Goal: Information Seeking & Learning: Understand process/instructions

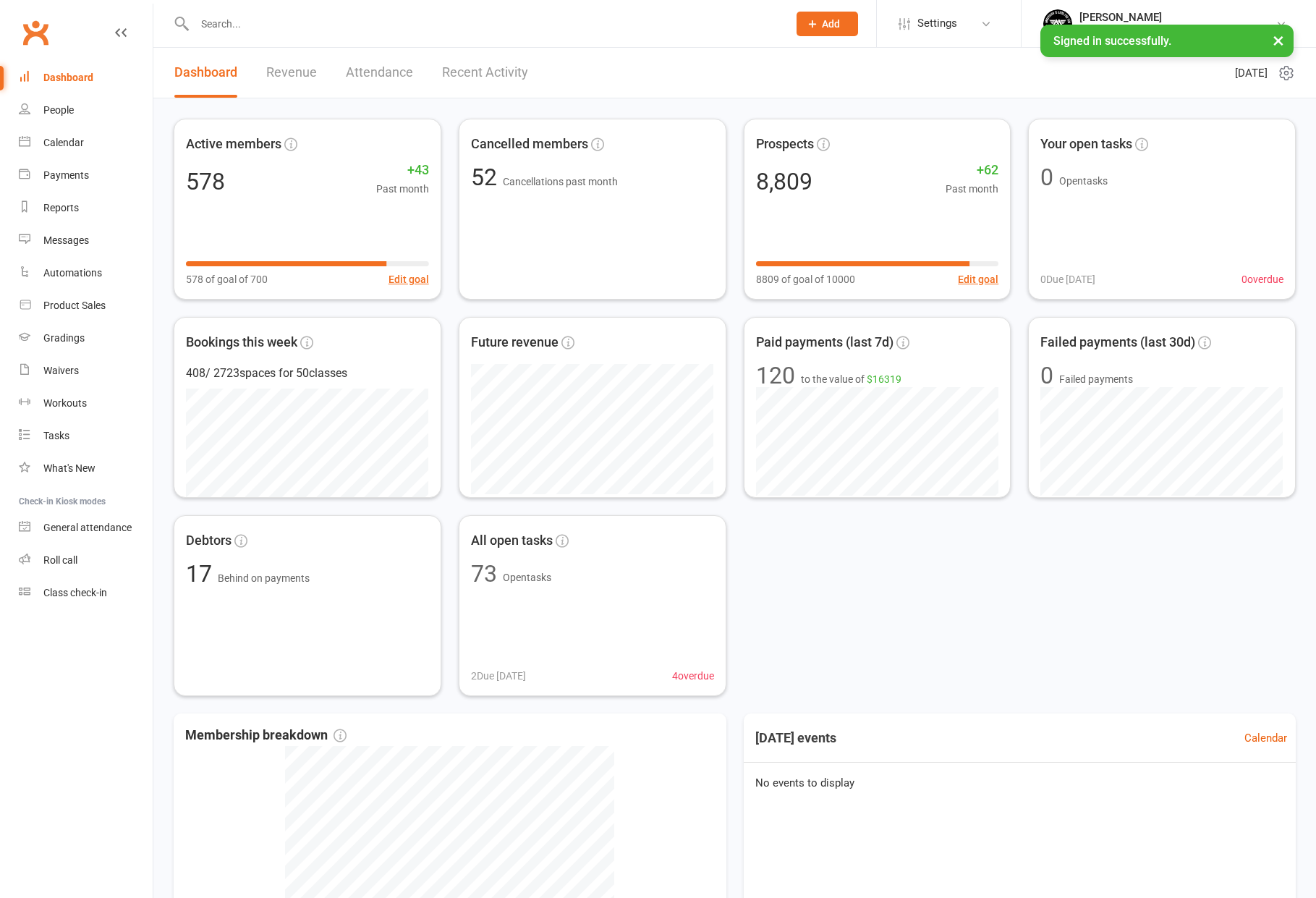
click at [292, 17] on input "text" at bounding box center [483, 24] width 587 height 20
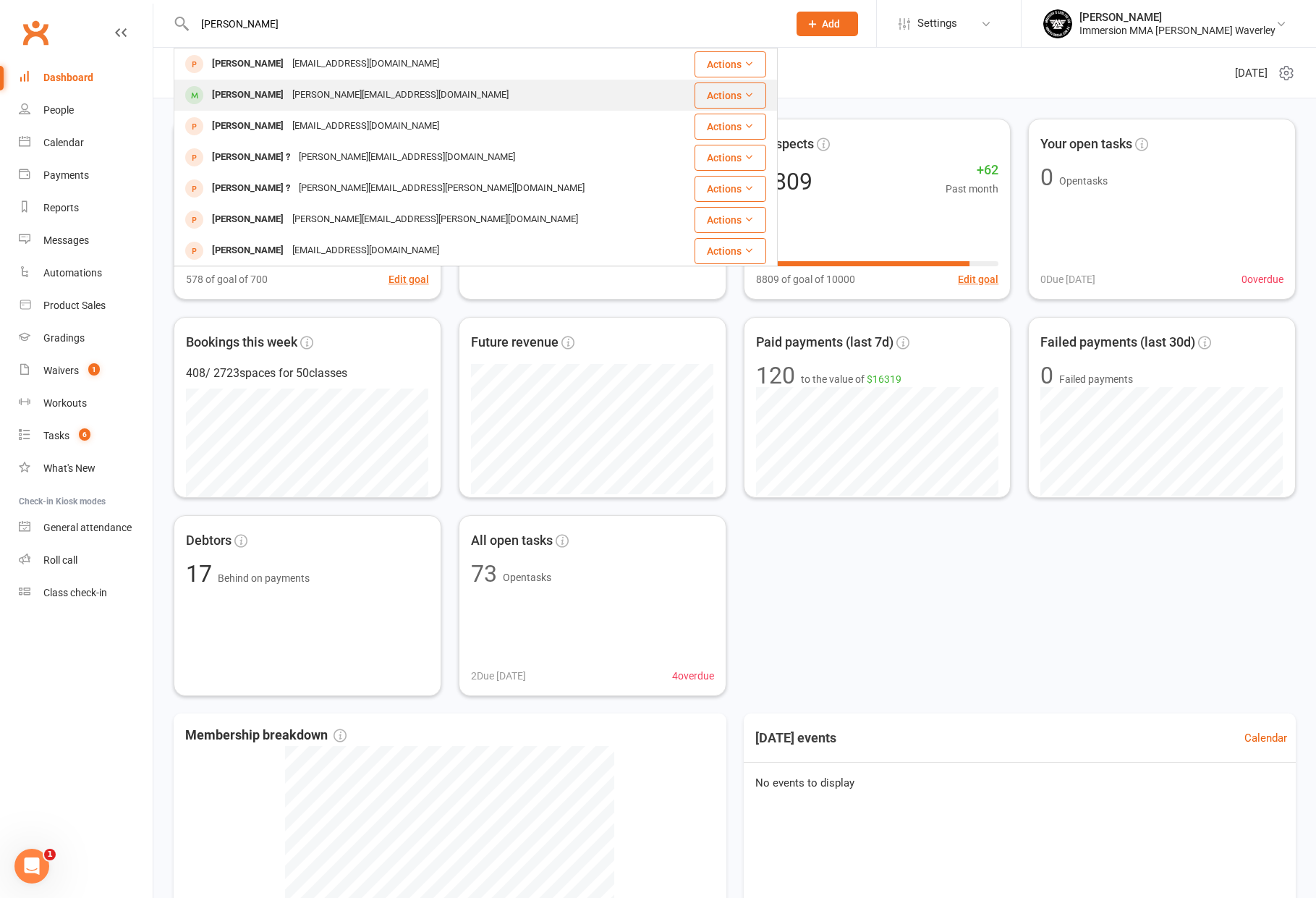
type input "[PERSON_NAME]"
click at [258, 86] on div "[PERSON_NAME]" at bounding box center [248, 95] width 81 height 21
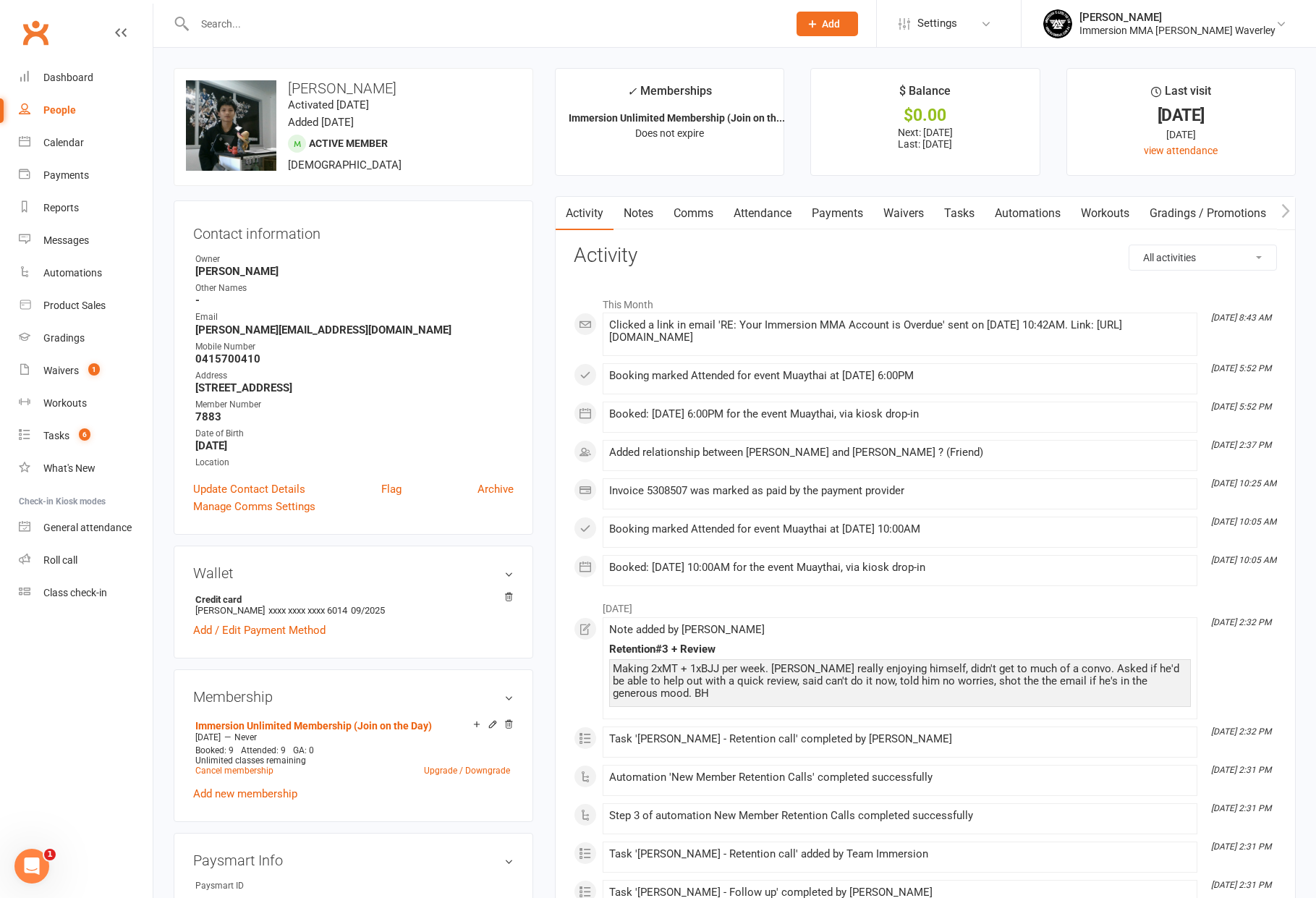
click at [654, 220] on link "Notes" at bounding box center [638, 213] width 50 height 33
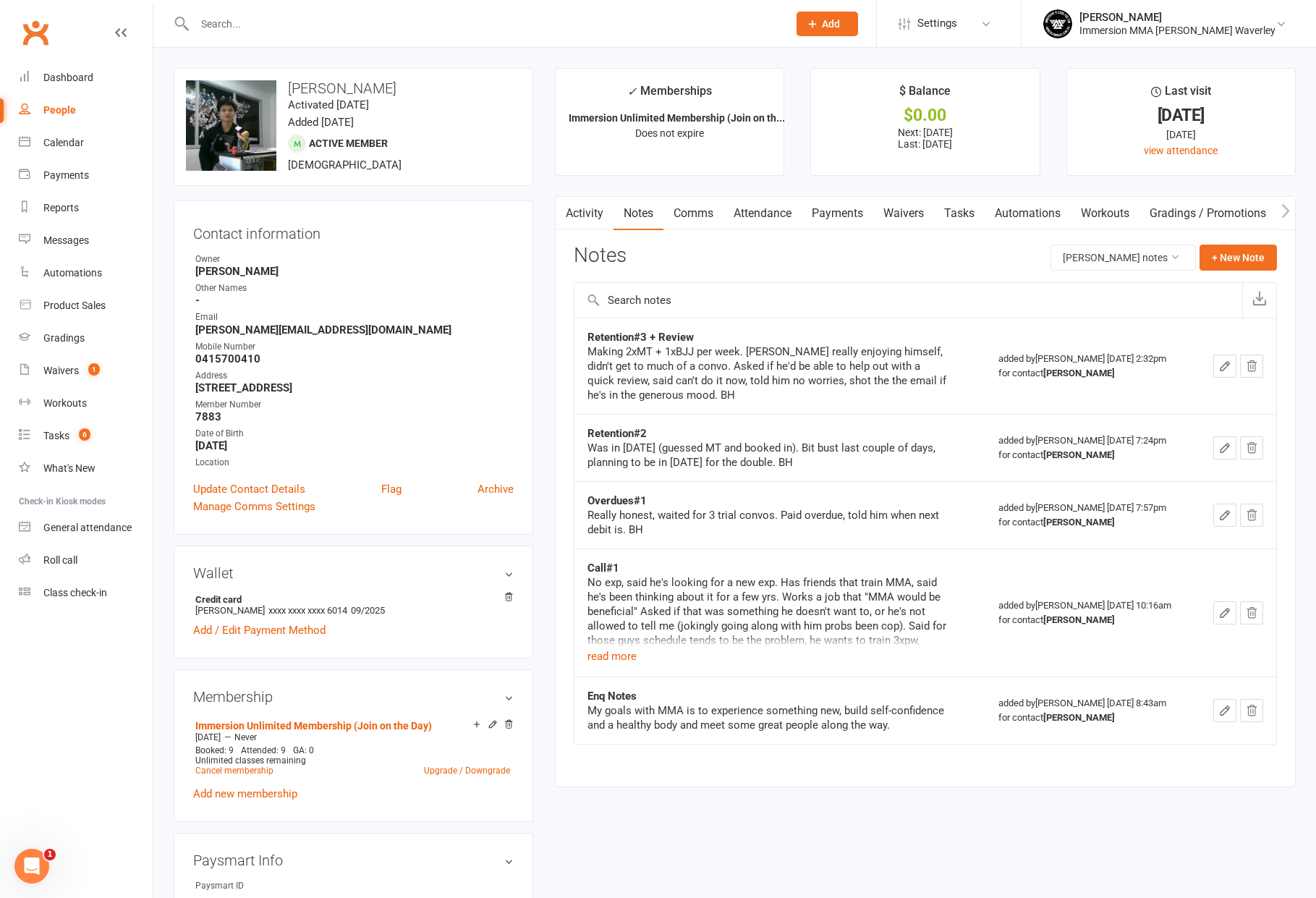
click at [706, 223] on link "Comms" at bounding box center [693, 213] width 60 height 33
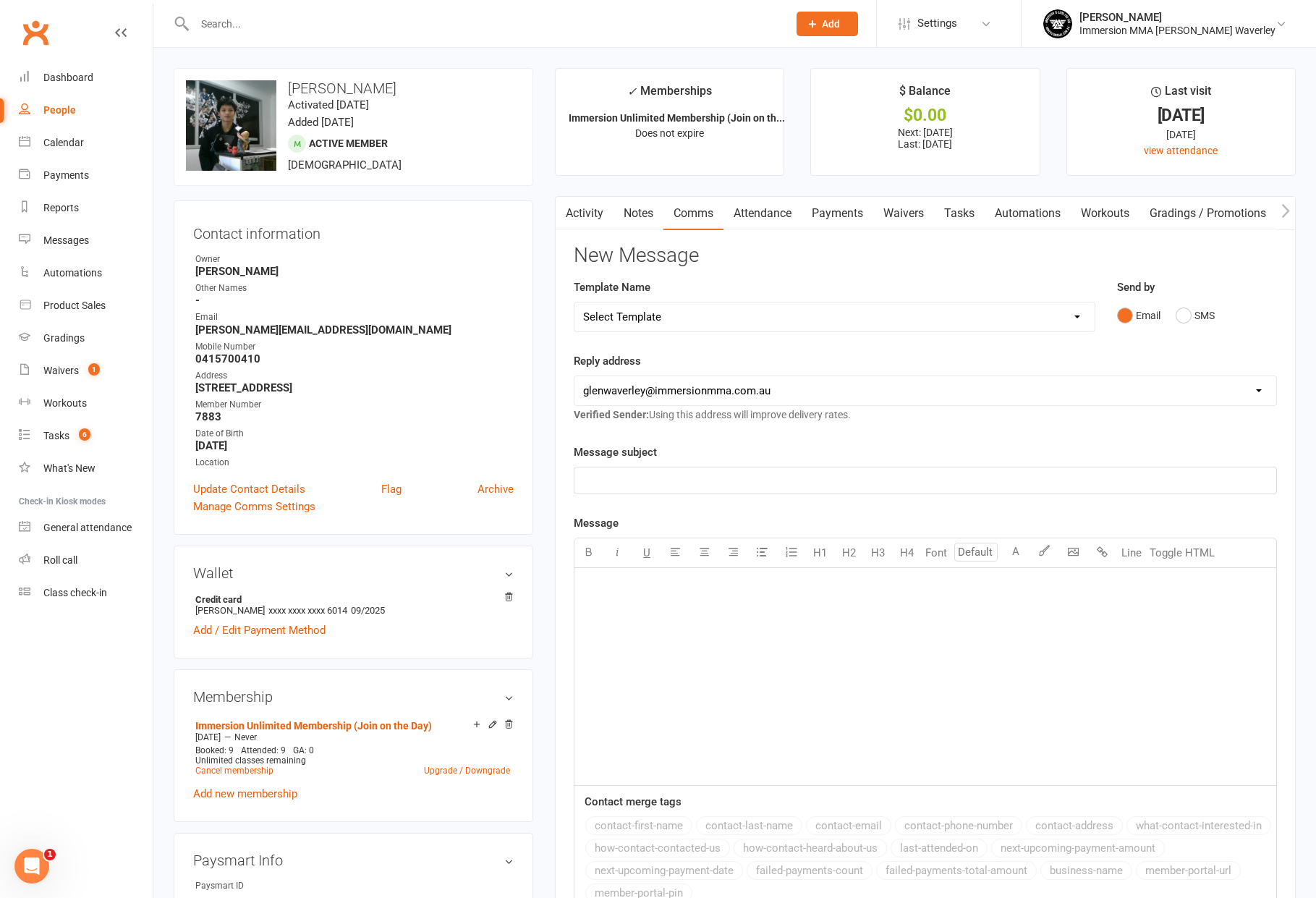
click at [743, 225] on link "Attendance" at bounding box center [763, 213] width 78 height 33
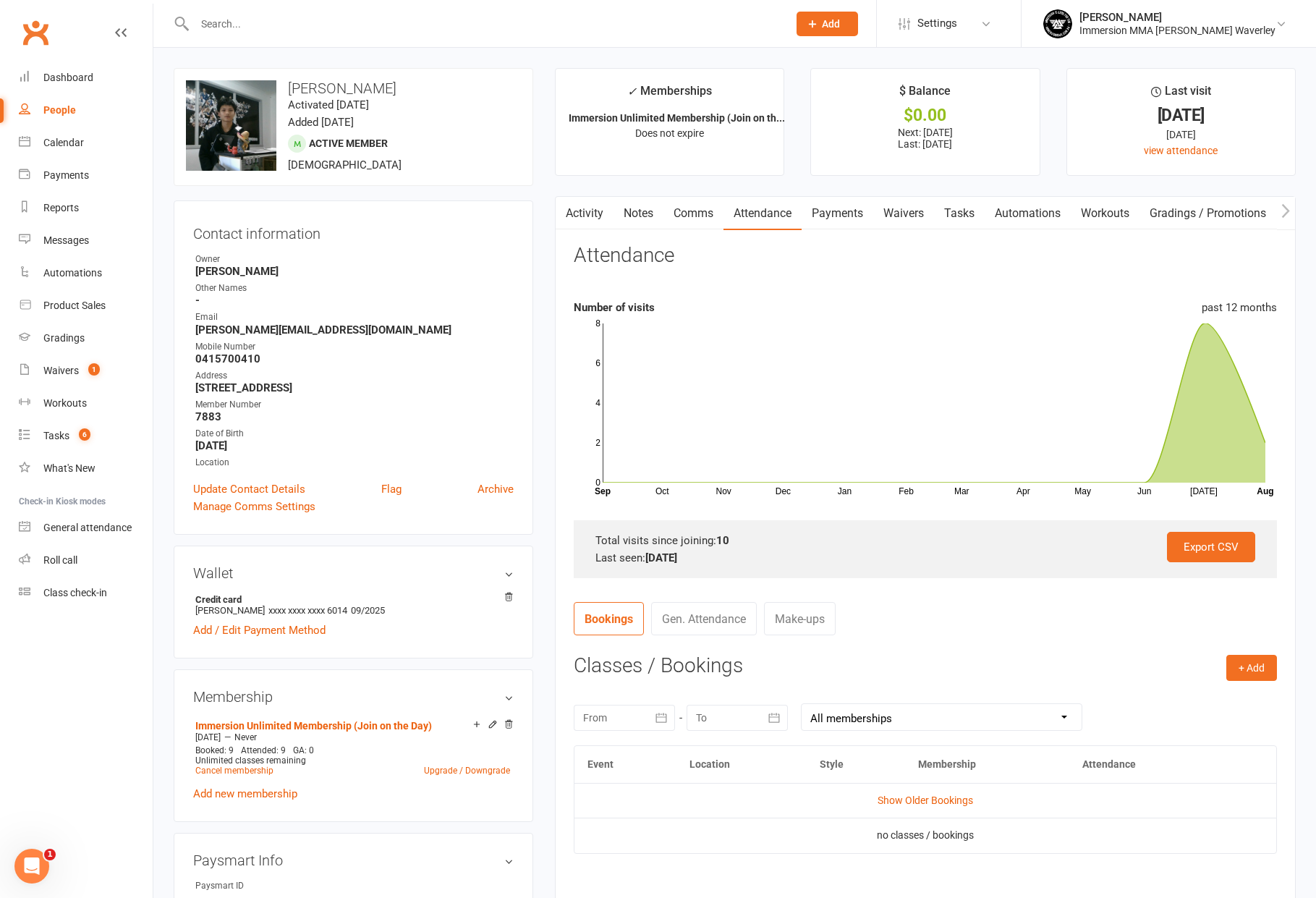
click at [853, 210] on link "Payments" at bounding box center [837, 213] width 72 height 33
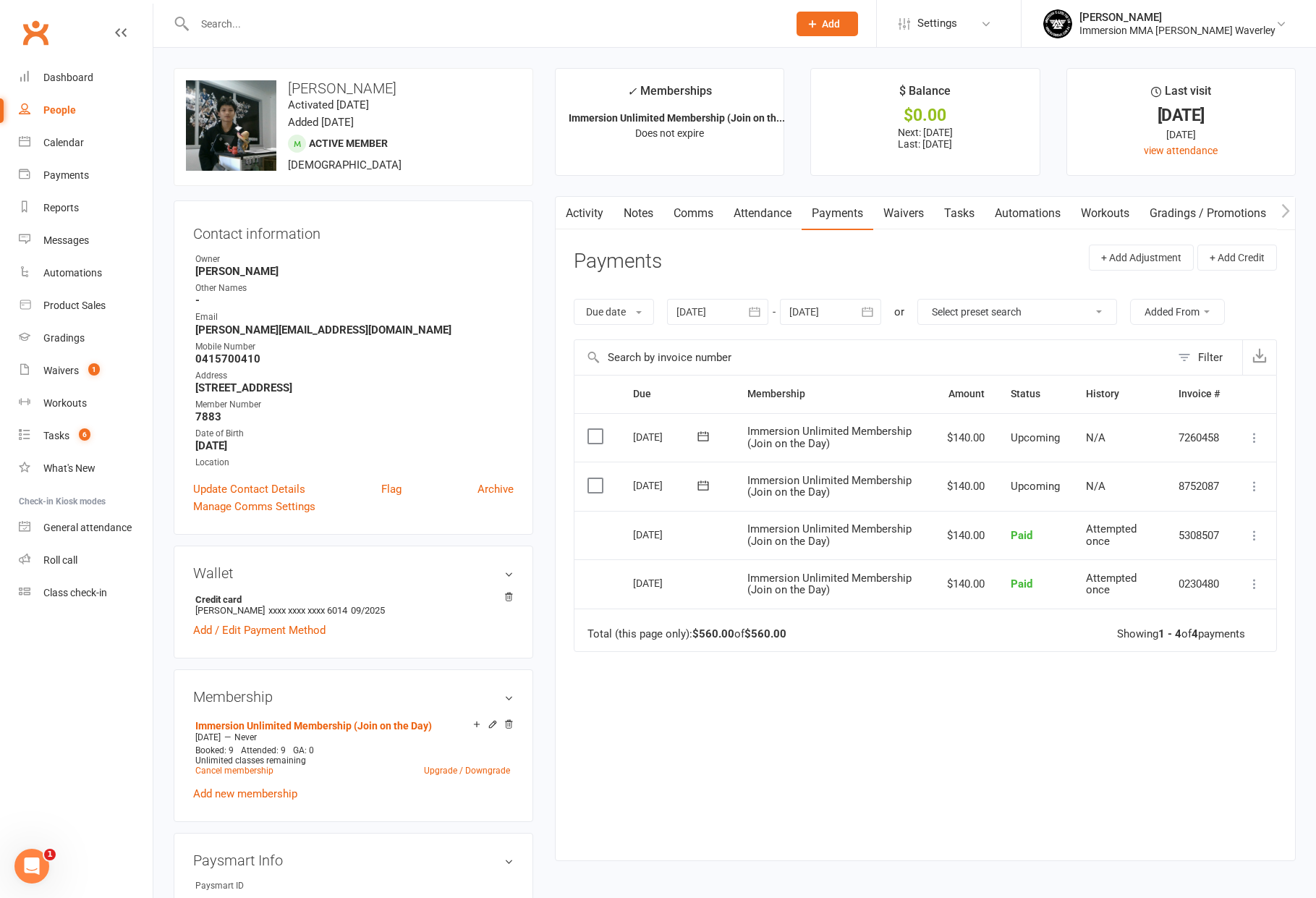
click at [916, 208] on link "Waivers" at bounding box center [904, 213] width 61 height 33
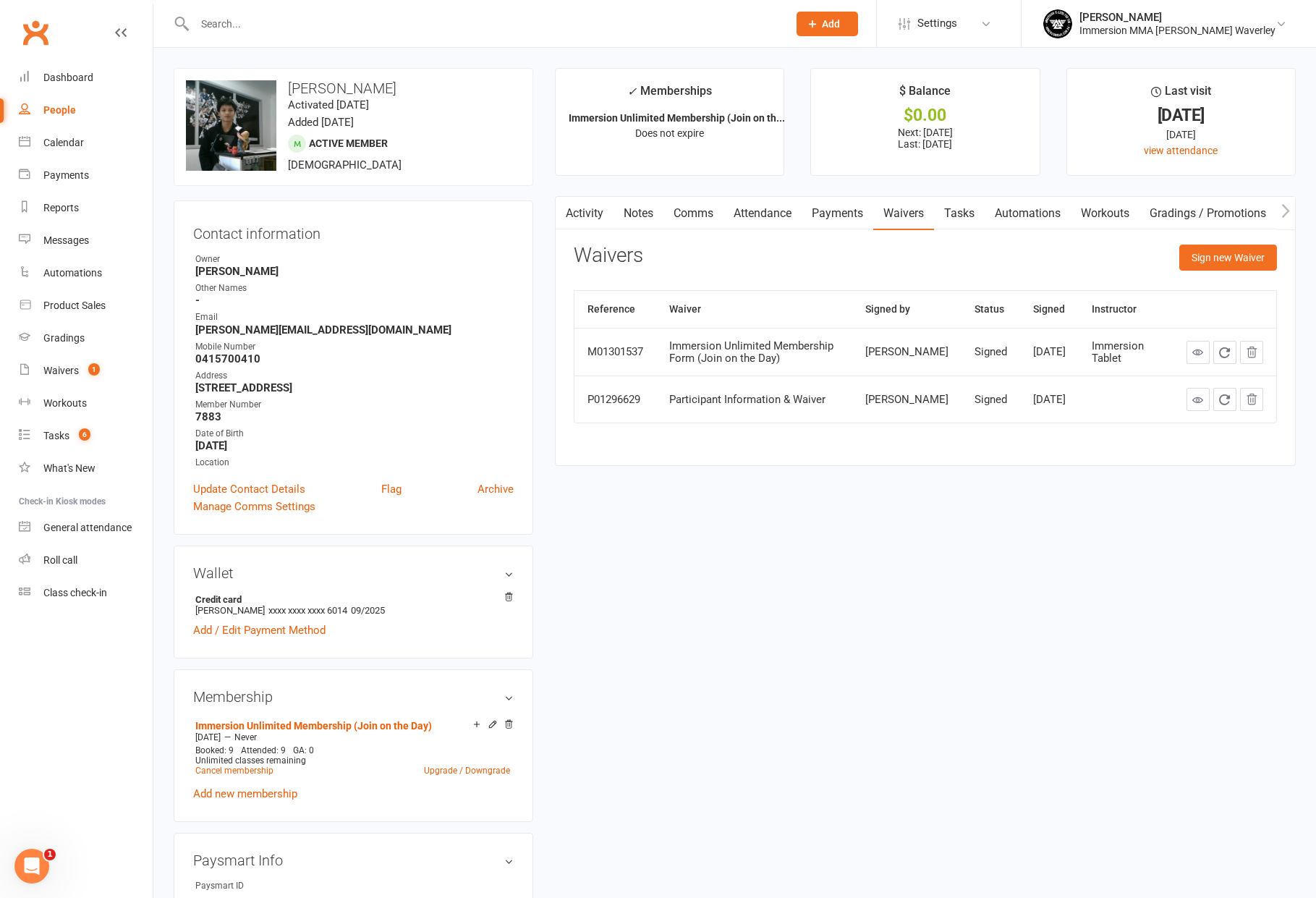
click at [858, 207] on link "Payments" at bounding box center [837, 213] width 72 height 33
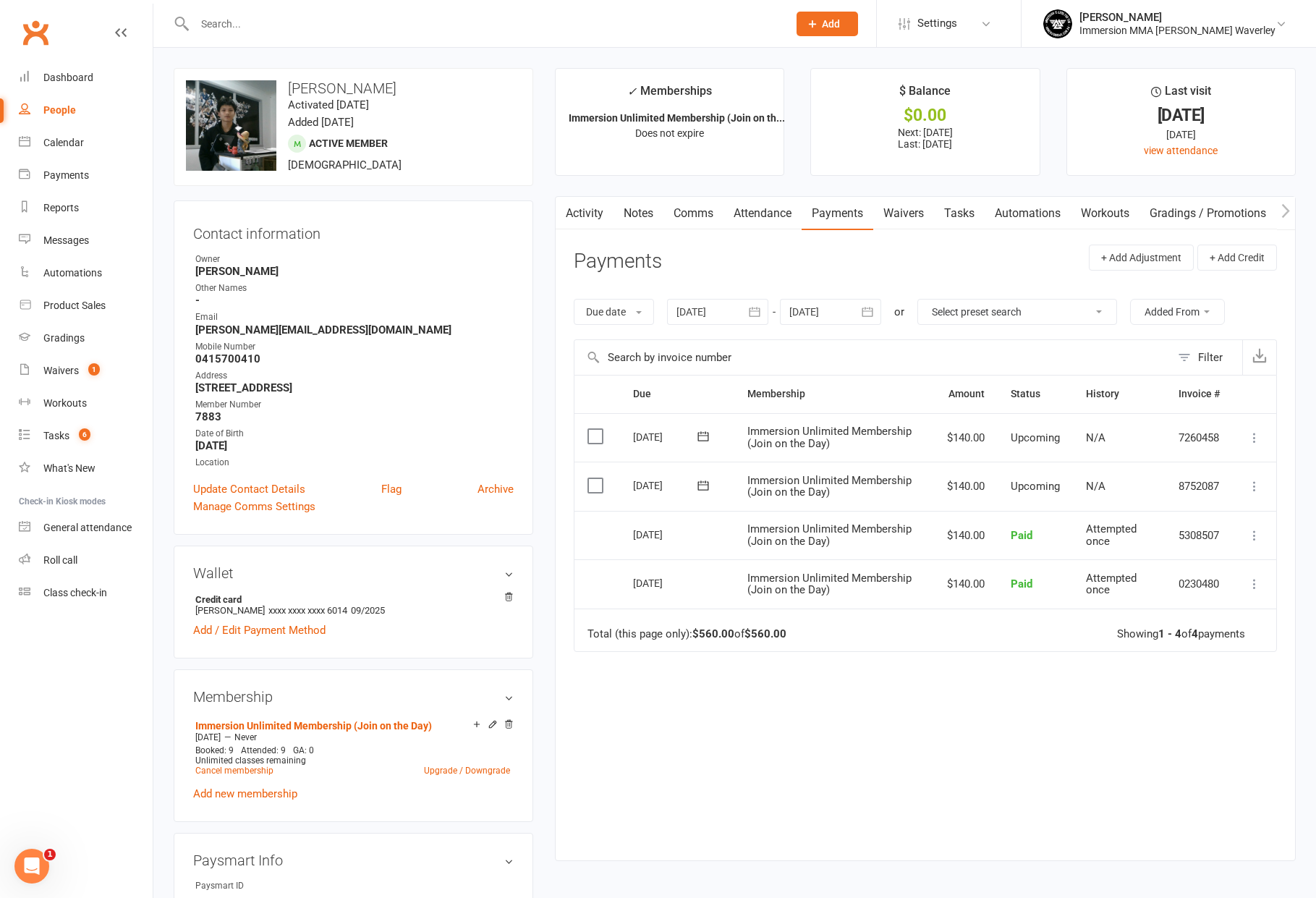
click at [909, 210] on link "Waivers" at bounding box center [904, 213] width 61 height 33
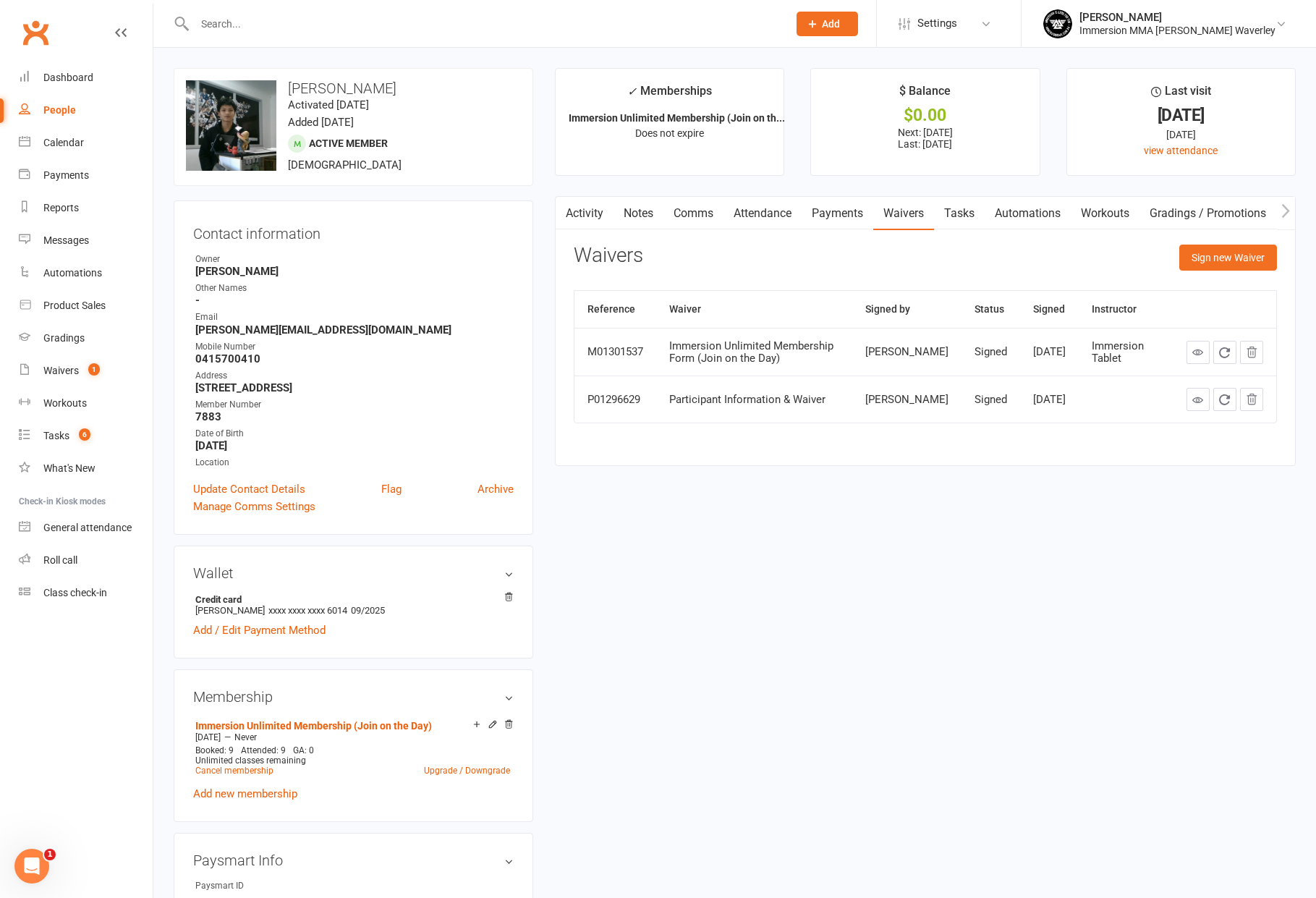
click at [843, 211] on link "Payments" at bounding box center [837, 213] width 72 height 33
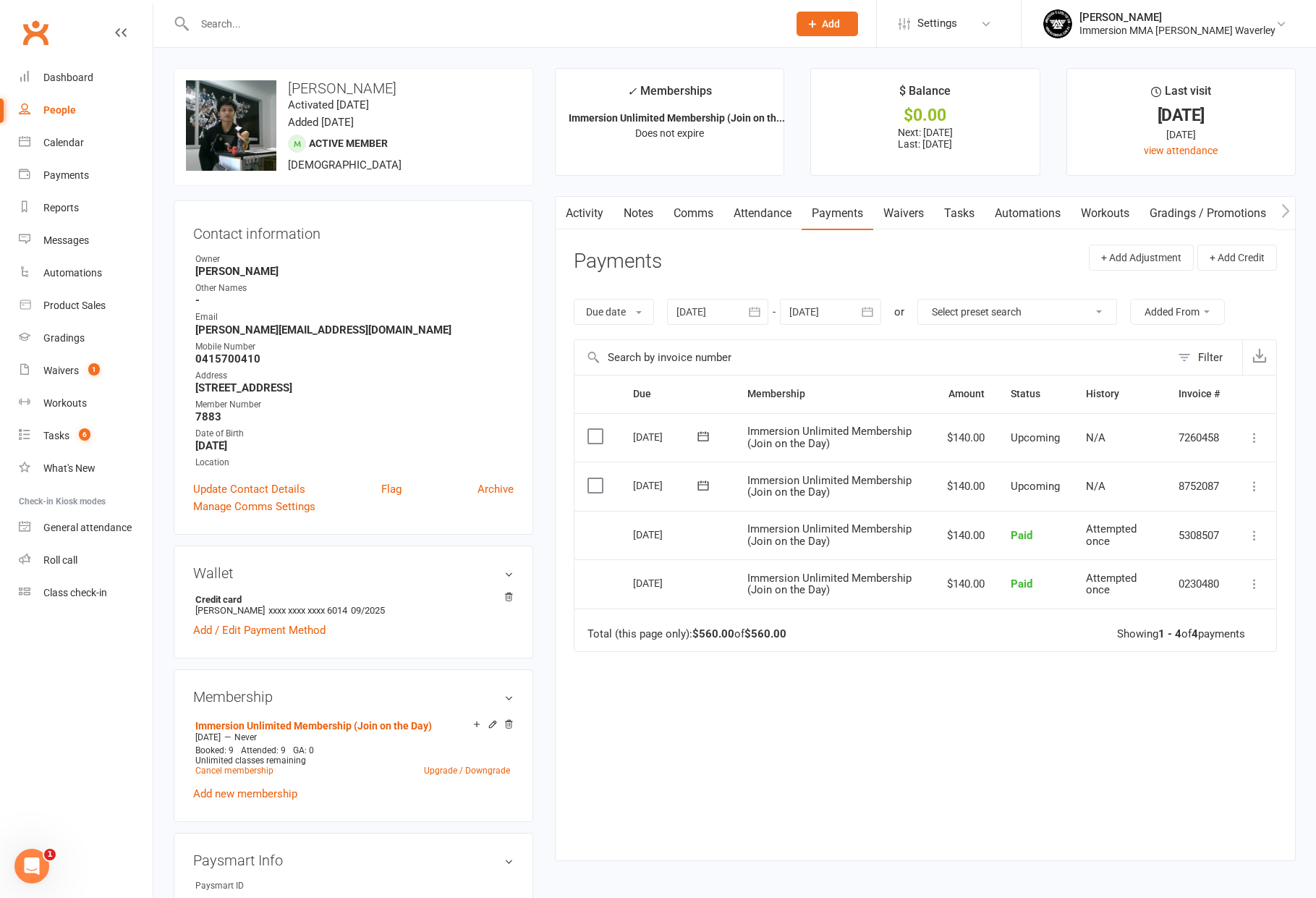
click at [963, 209] on link "Tasks" at bounding box center [959, 213] width 51 height 33
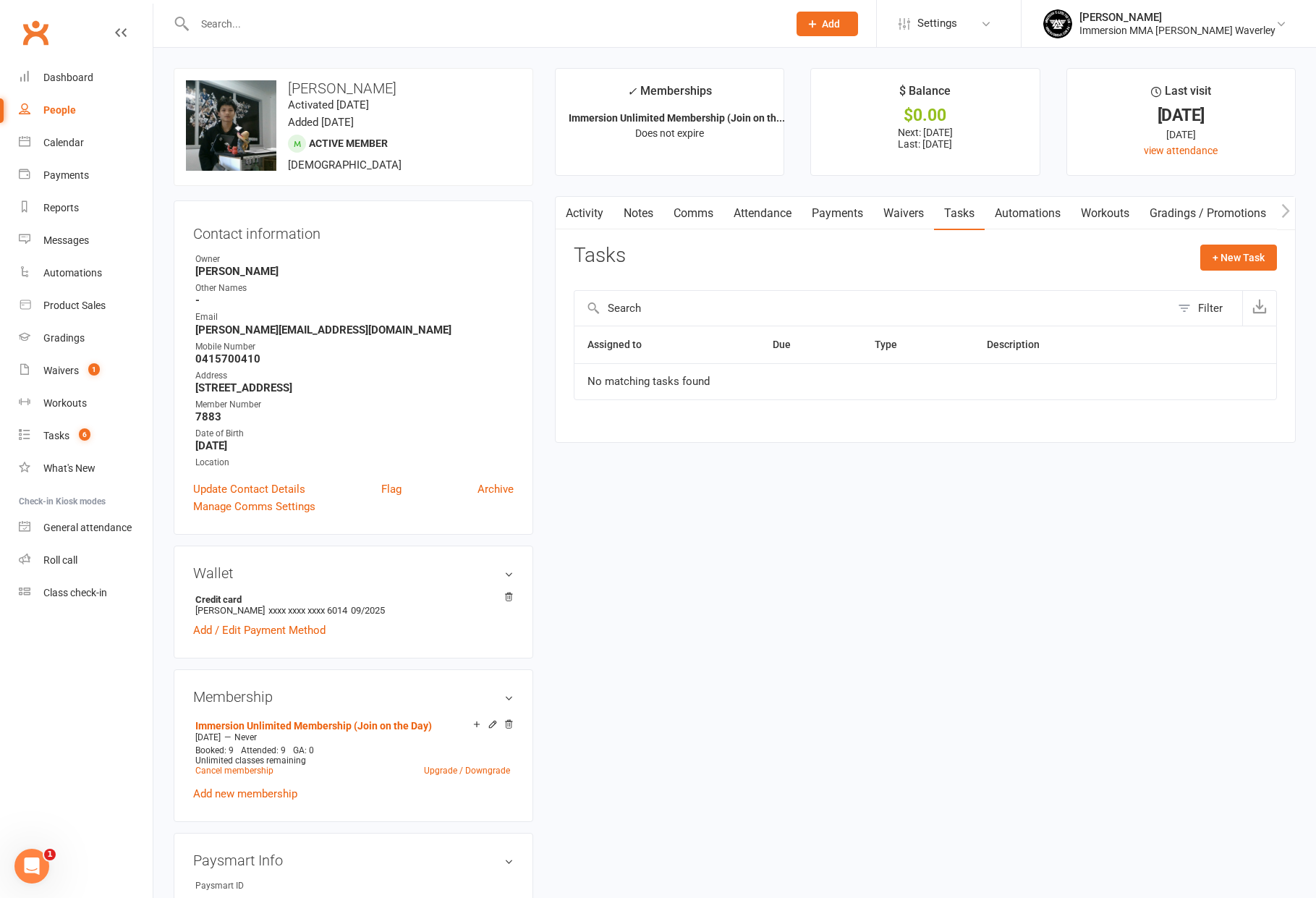
scroll to position [0, 1]
click at [644, 217] on link "Notes" at bounding box center [638, 213] width 50 height 33
click at [582, 210] on link "Activity" at bounding box center [584, 213] width 58 height 33
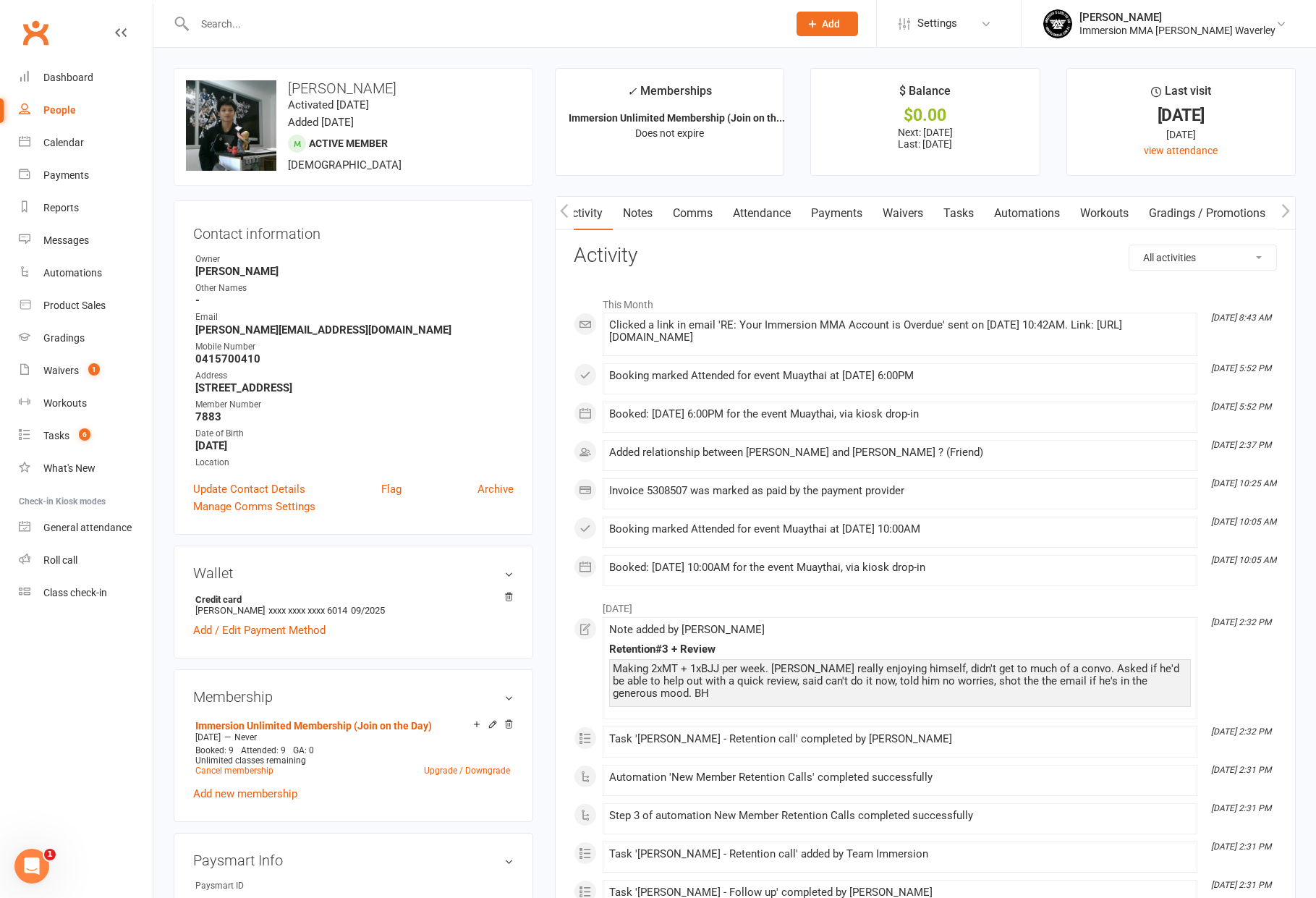
click at [790, 211] on link "Attendance" at bounding box center [762, 213] width 78 height 33
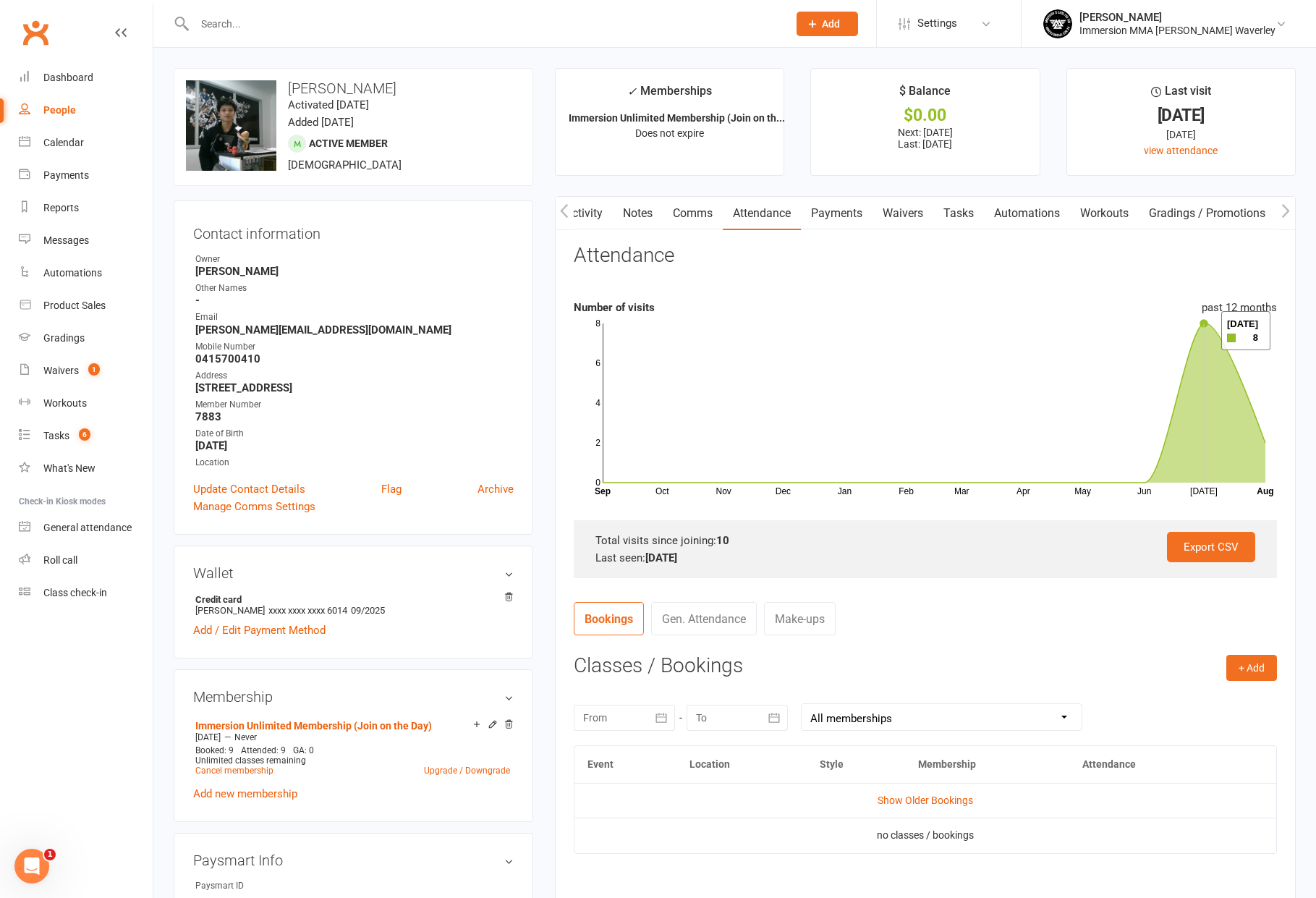
click at [1203, 330] on icon at bounding box center [934, 402] width 663 height 159
click at [1234, 391] on icon at bounding box center [934, 402] width 663 height 159
click at [1243, 400] on icon at bounding box center [934, 402] width 663 height 159
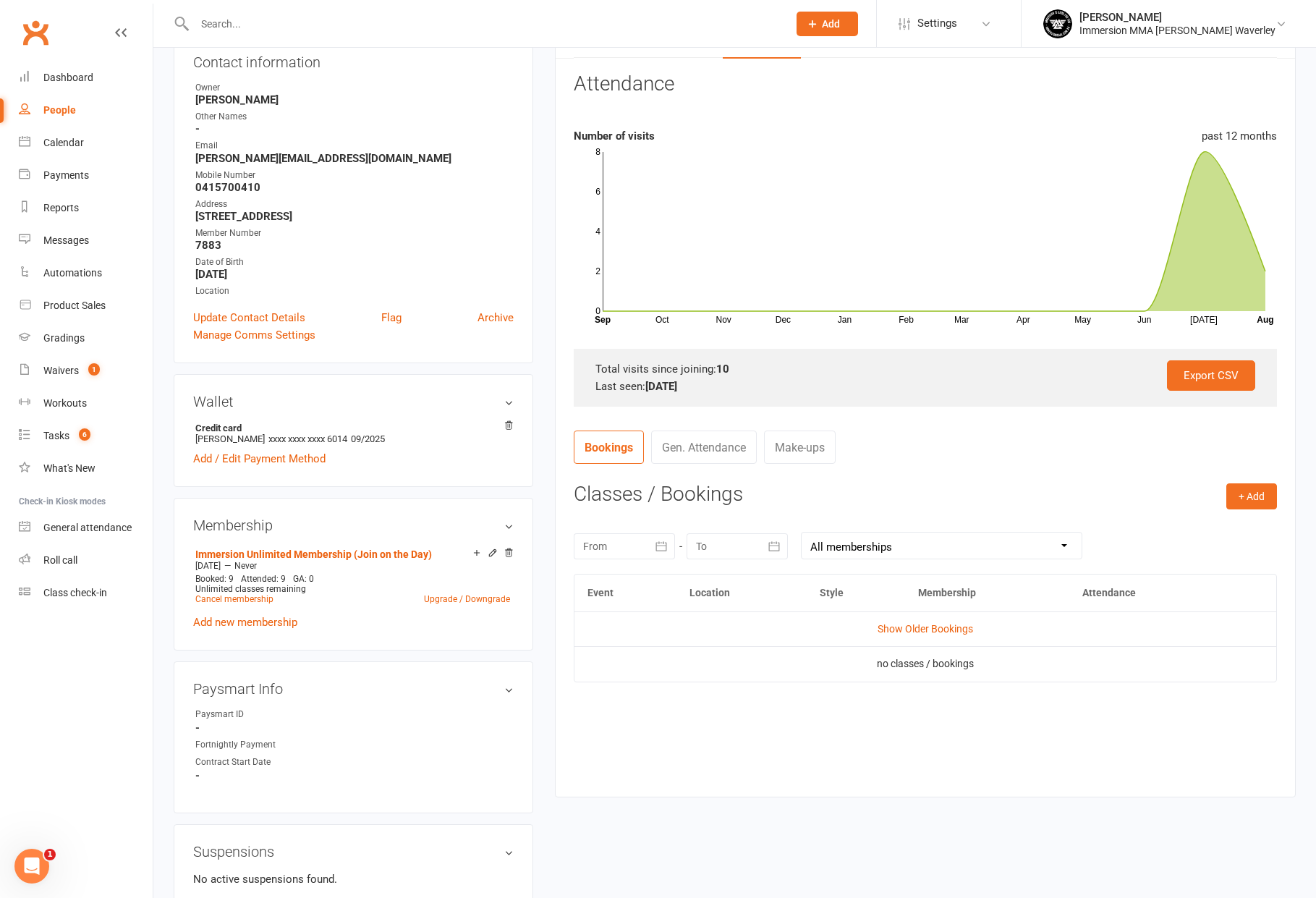
scroll to position [217, 0]
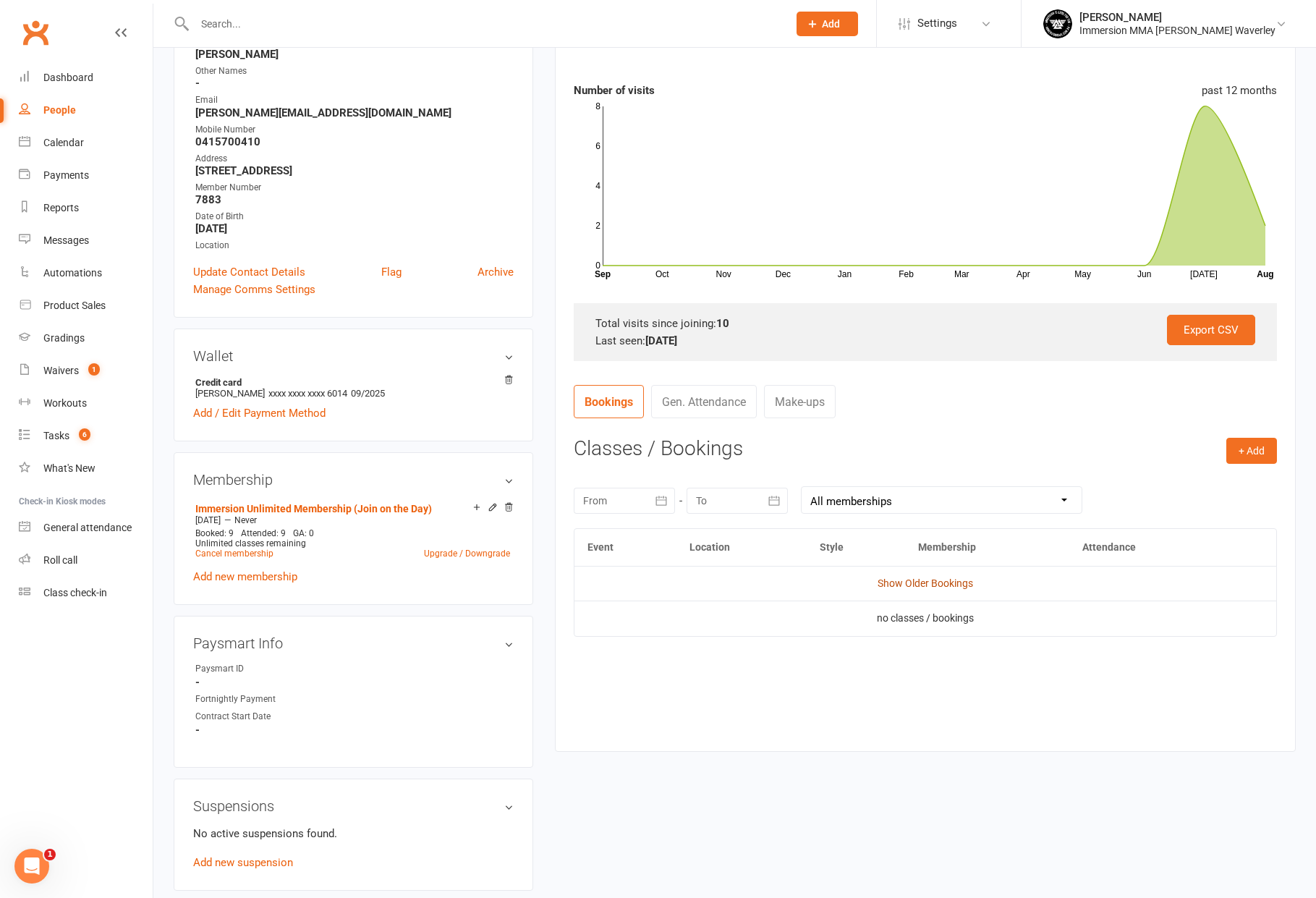
click at [959, 581] on link "Show Older Bookings" at bounding box center [925, 583] width 95 height 12
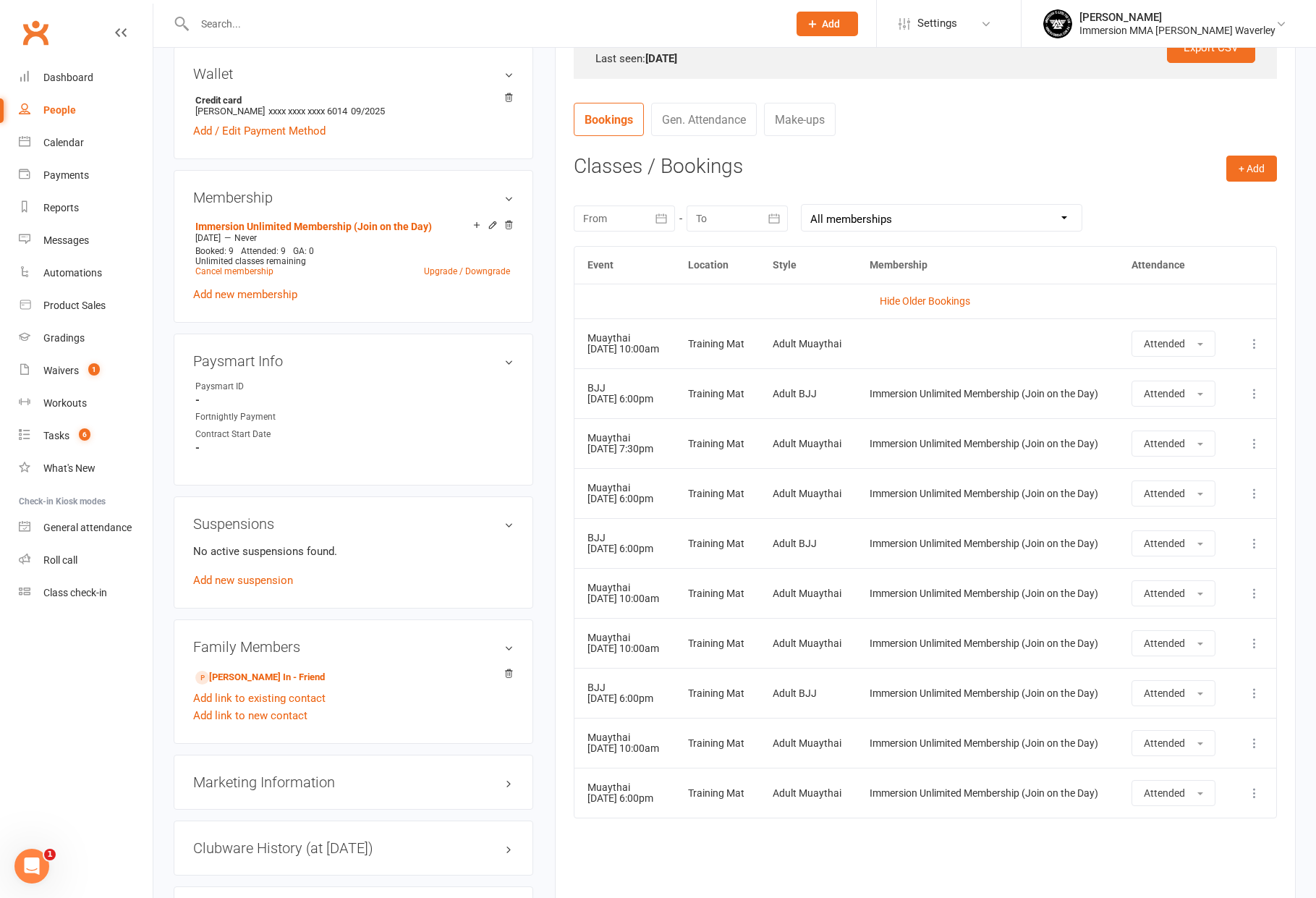
scroll to position [506, 0]
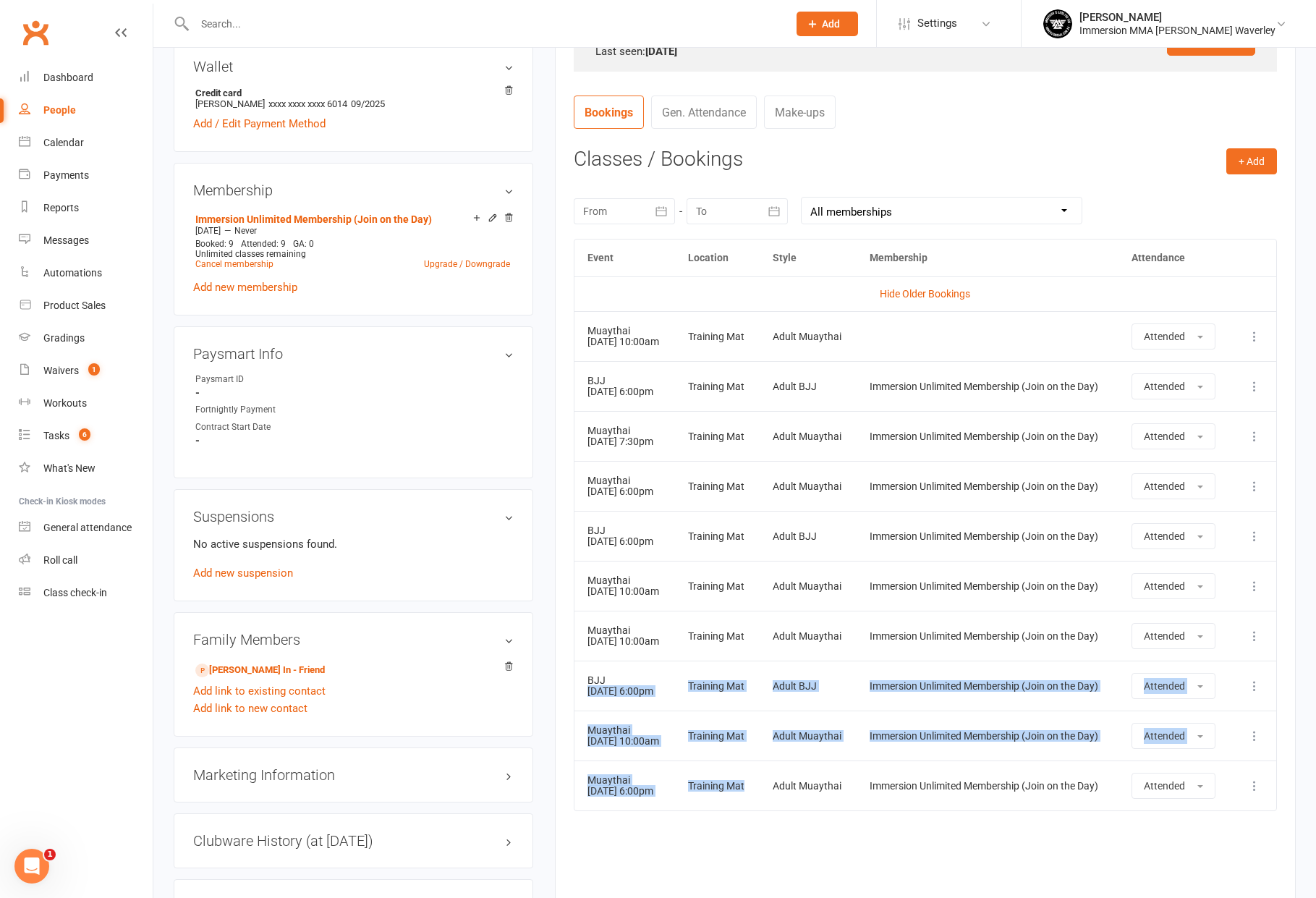
drag, startPoint x: 764, startPoint y: 806, endPoint x: 616, endPoint y: 676, distance: 197.0
click at [624, 674] on tbody "Hide Older Bookings Muaythai [DATE] 10:00am Training Mat Adult Muaythai Attende…" at bounding box center [925, 543] width 702 height 534
click at [613, 676] on div "BJJ" at bounding box center [624, 680] width 75 height 11
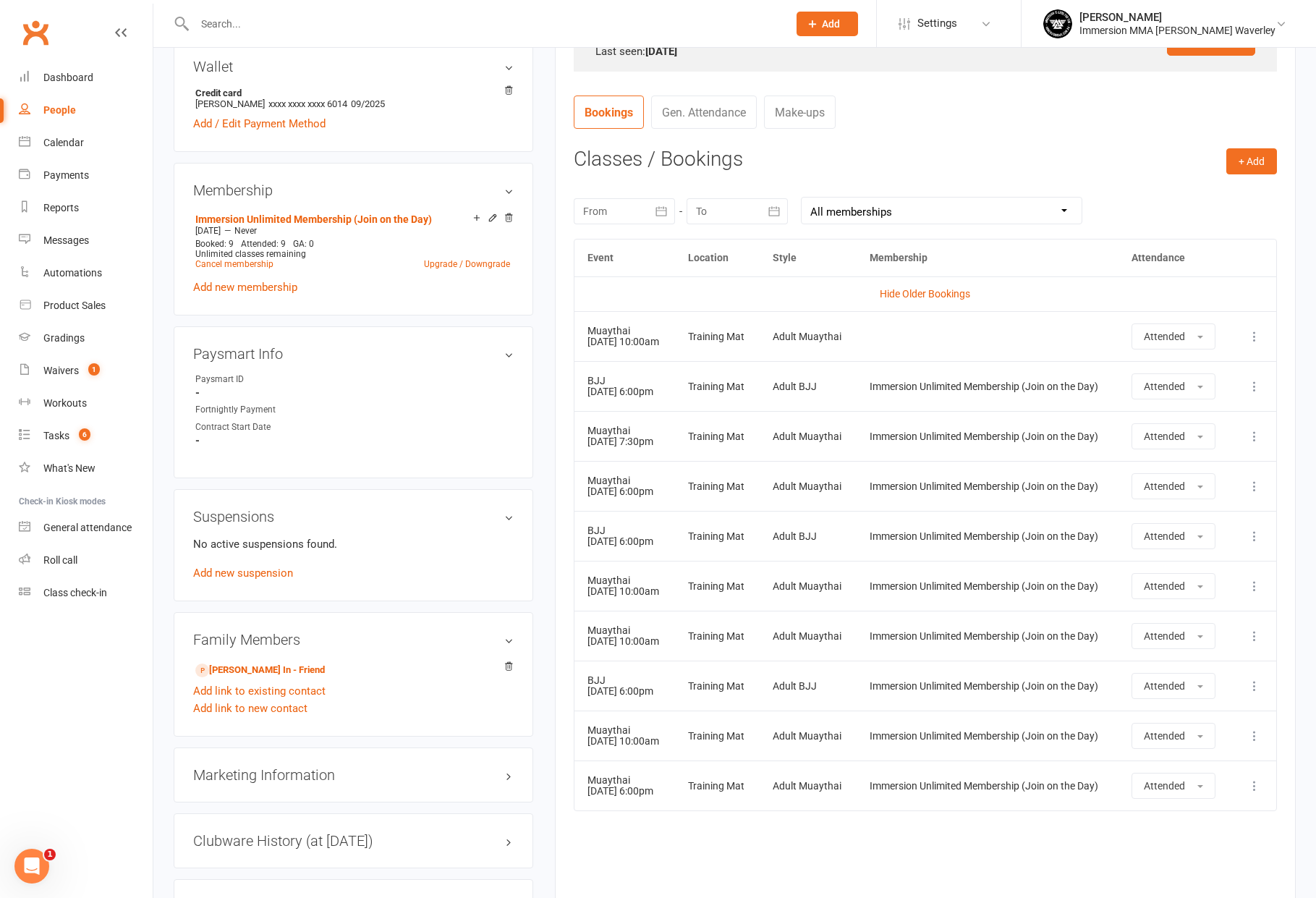
click at [1311, 457] on div "upload photo change photo [PERSON_NAME] Activated [DATE] Added [DATE] Active me…" at bounding box center [734, 359] width 1162 height 1636
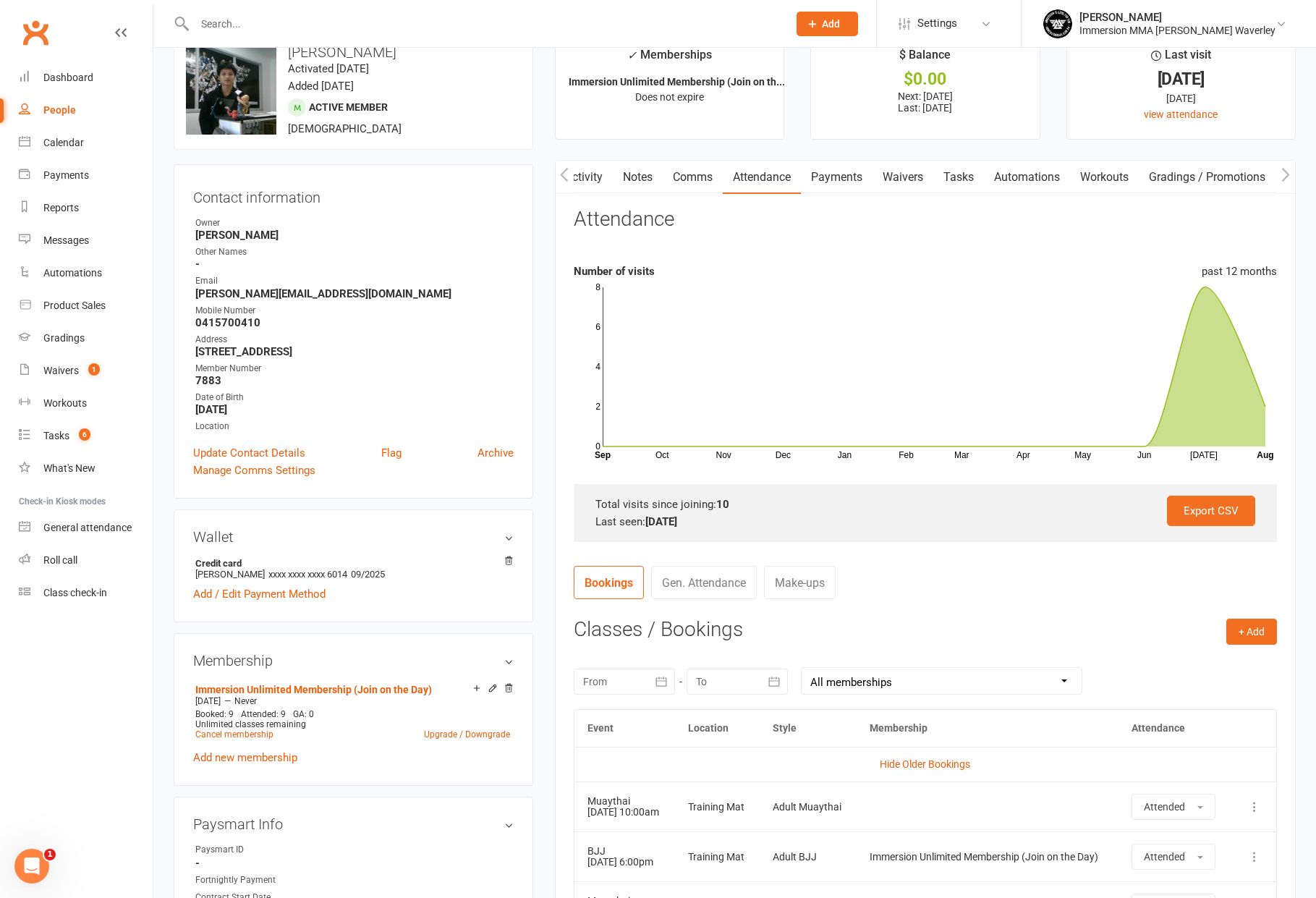
scroll to position [0, 0]
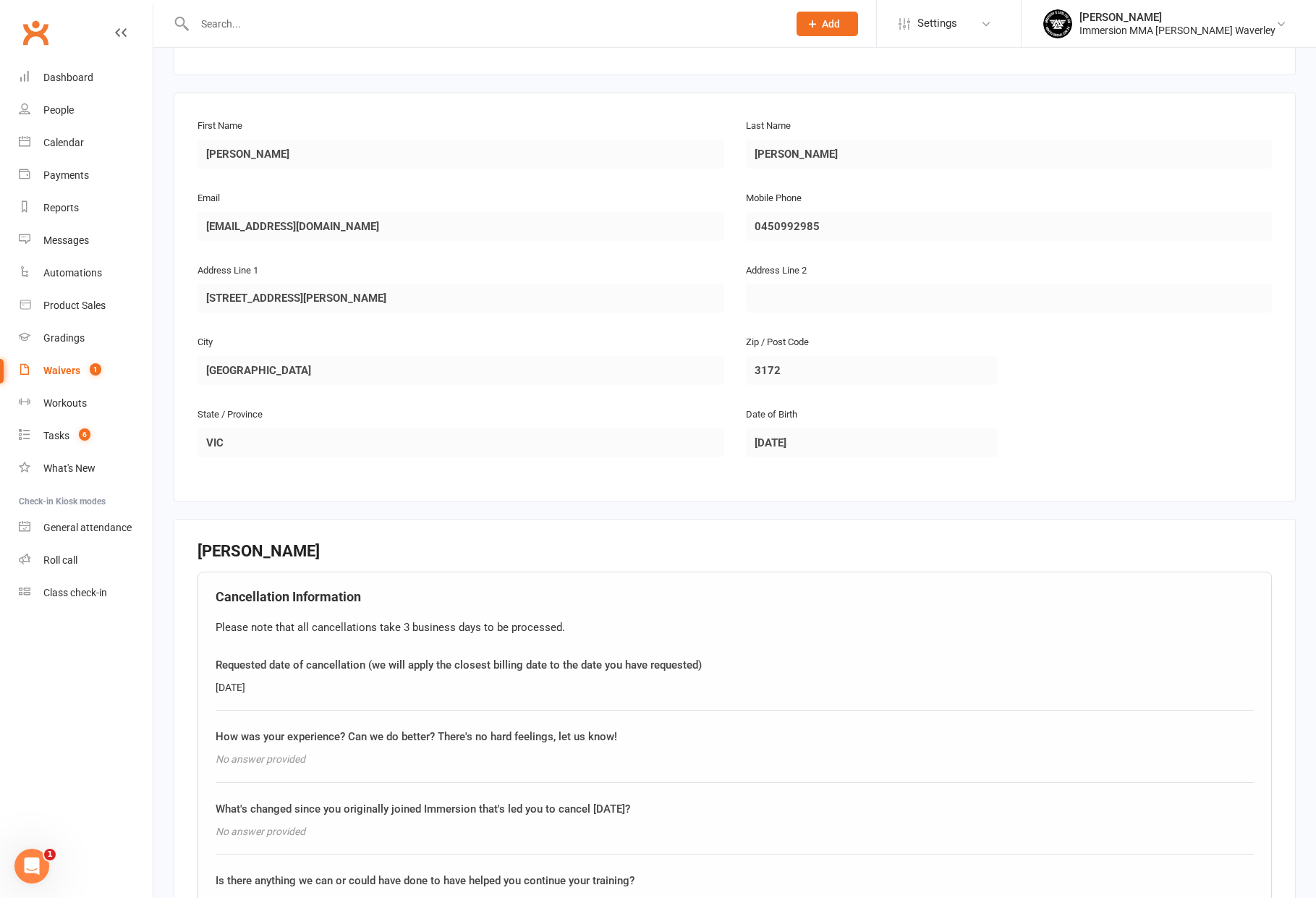
scroll to position [72, 0]
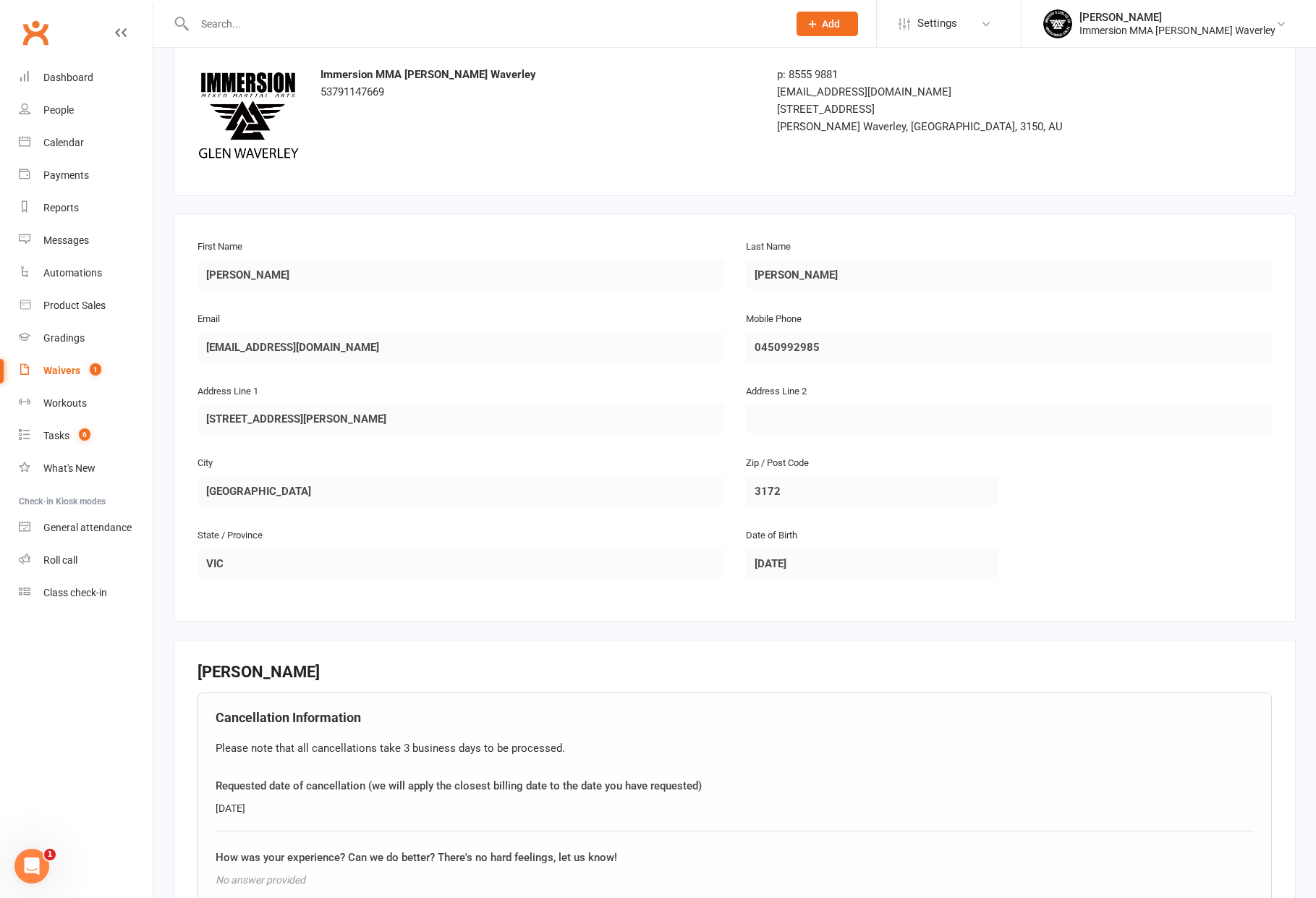
click at [247, 25] on input "text" at bounding box center [483, 24] width 587 height 20
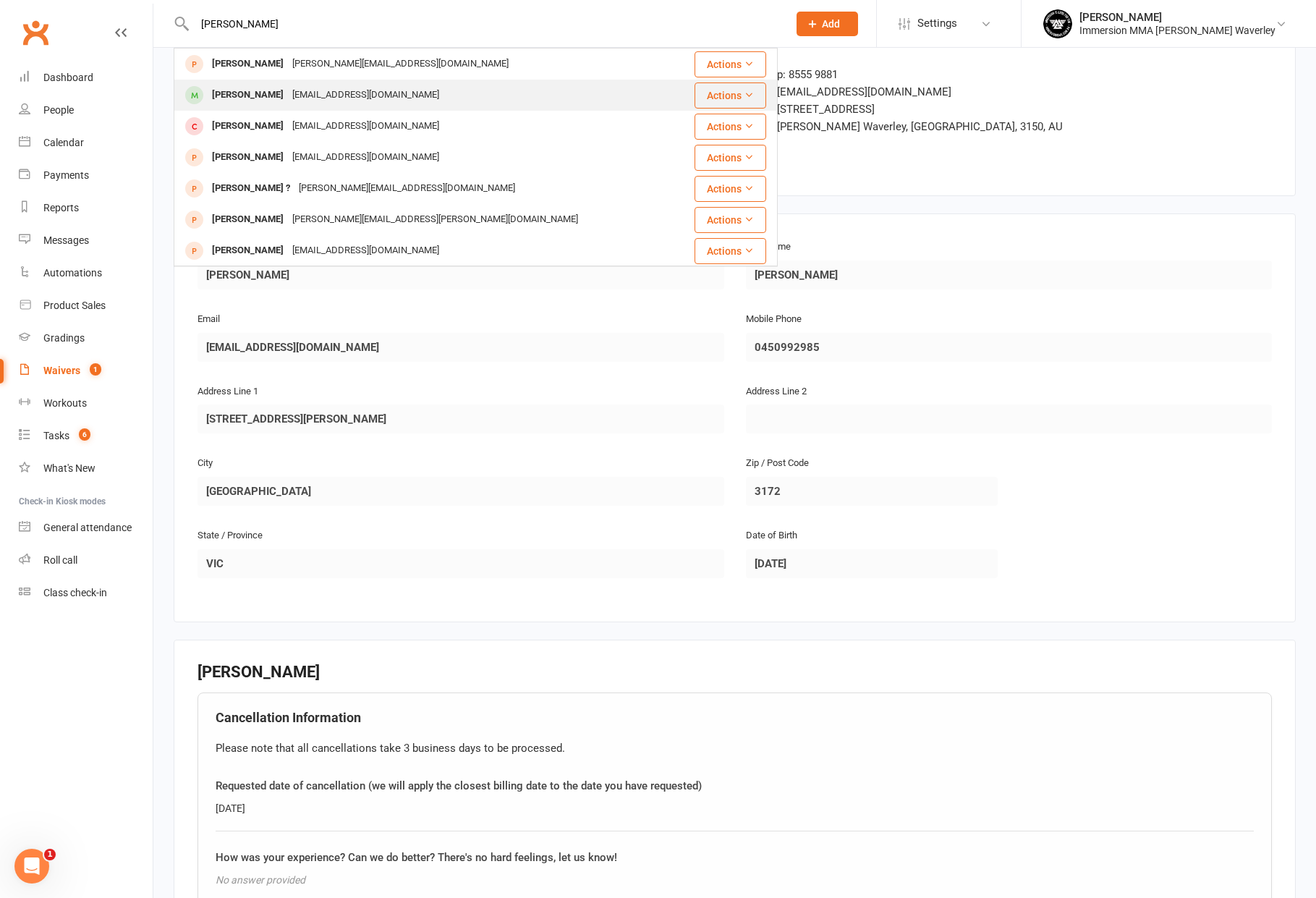
type input "philip nguyen"
click at [290, 93] on div "philnguyen1202@gmail.com" at bounding box center [366, 95] width 156 height 21
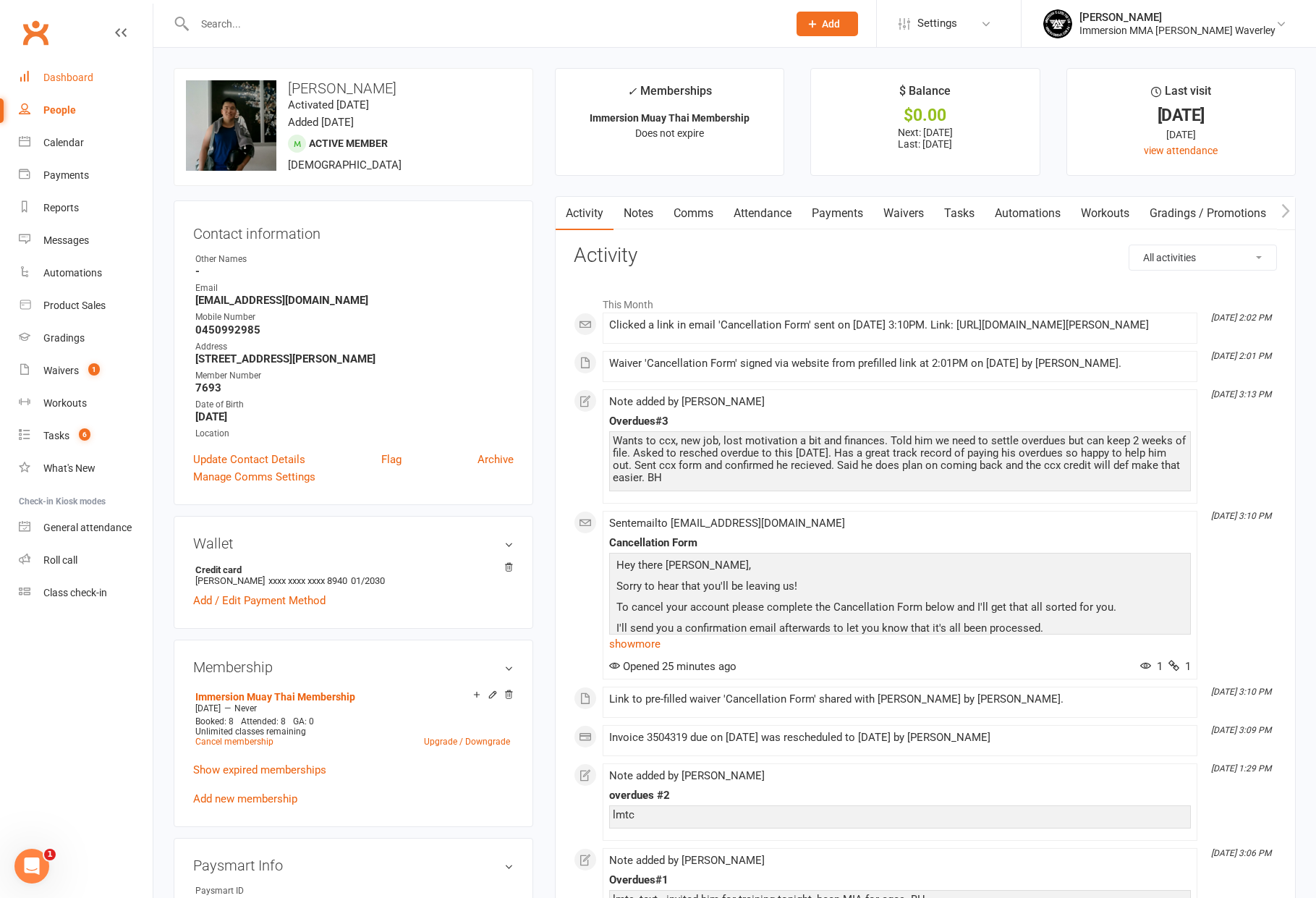
click at [47, 64] on link "Dashboard" at bounding box center [85, 78] width 134 height 33
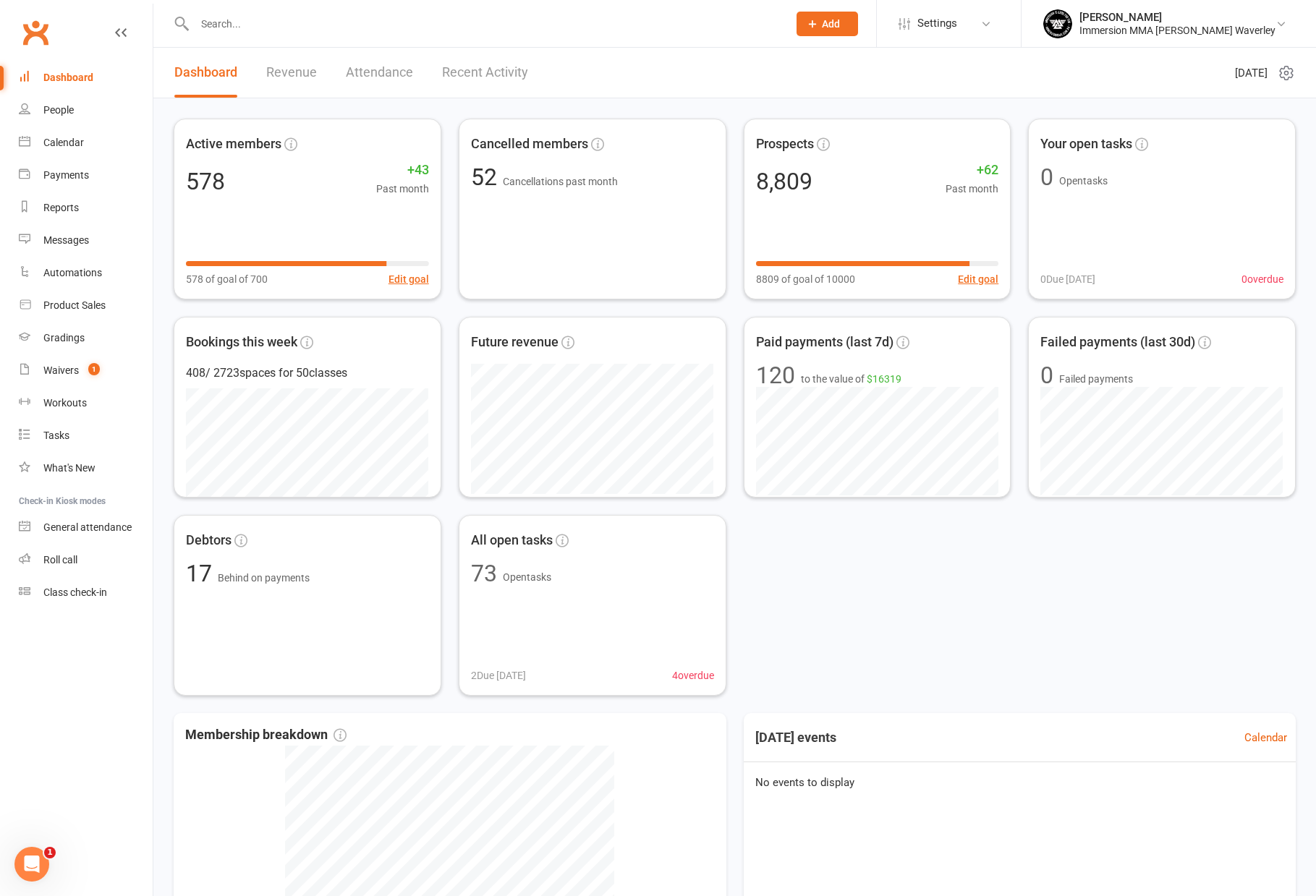
click at [347, 21] on input "text" at bounding box center [483, 24] width 587 height 20
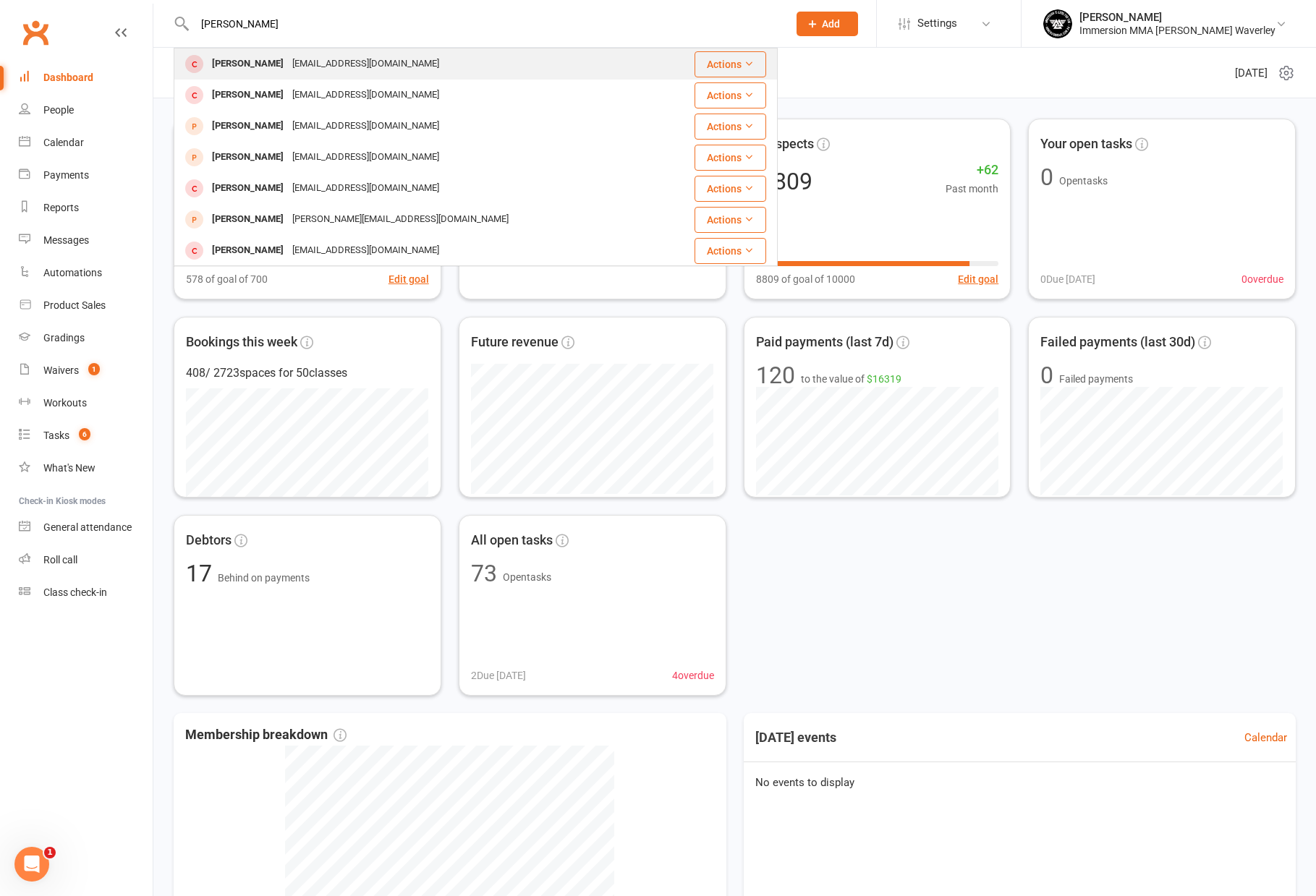
type input "emerson li"
click at [461, 56] on div "Emerson Li emersonckli@gmail.com" at bounding box center [417, 64] width 484 height 30
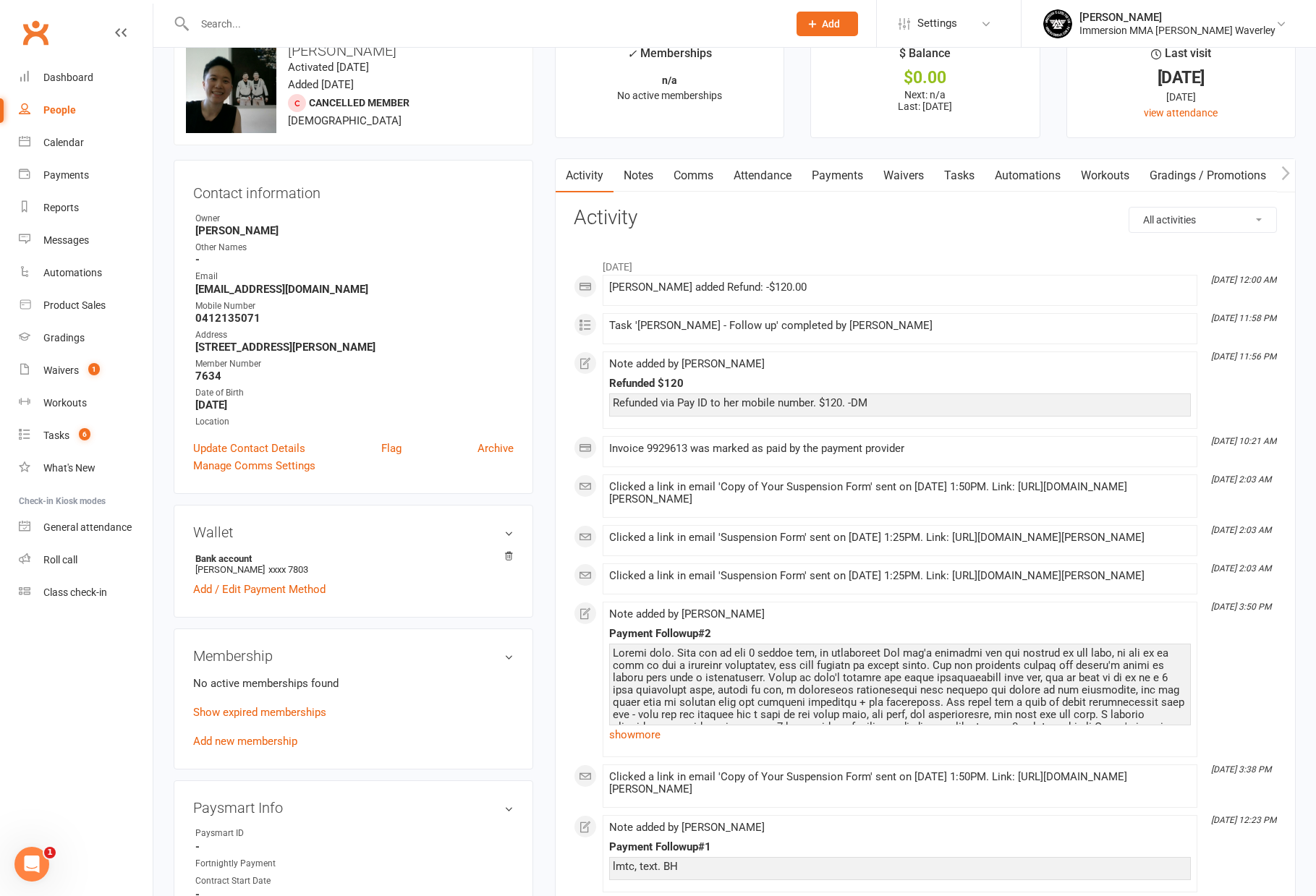
scroll to position [434, 0]
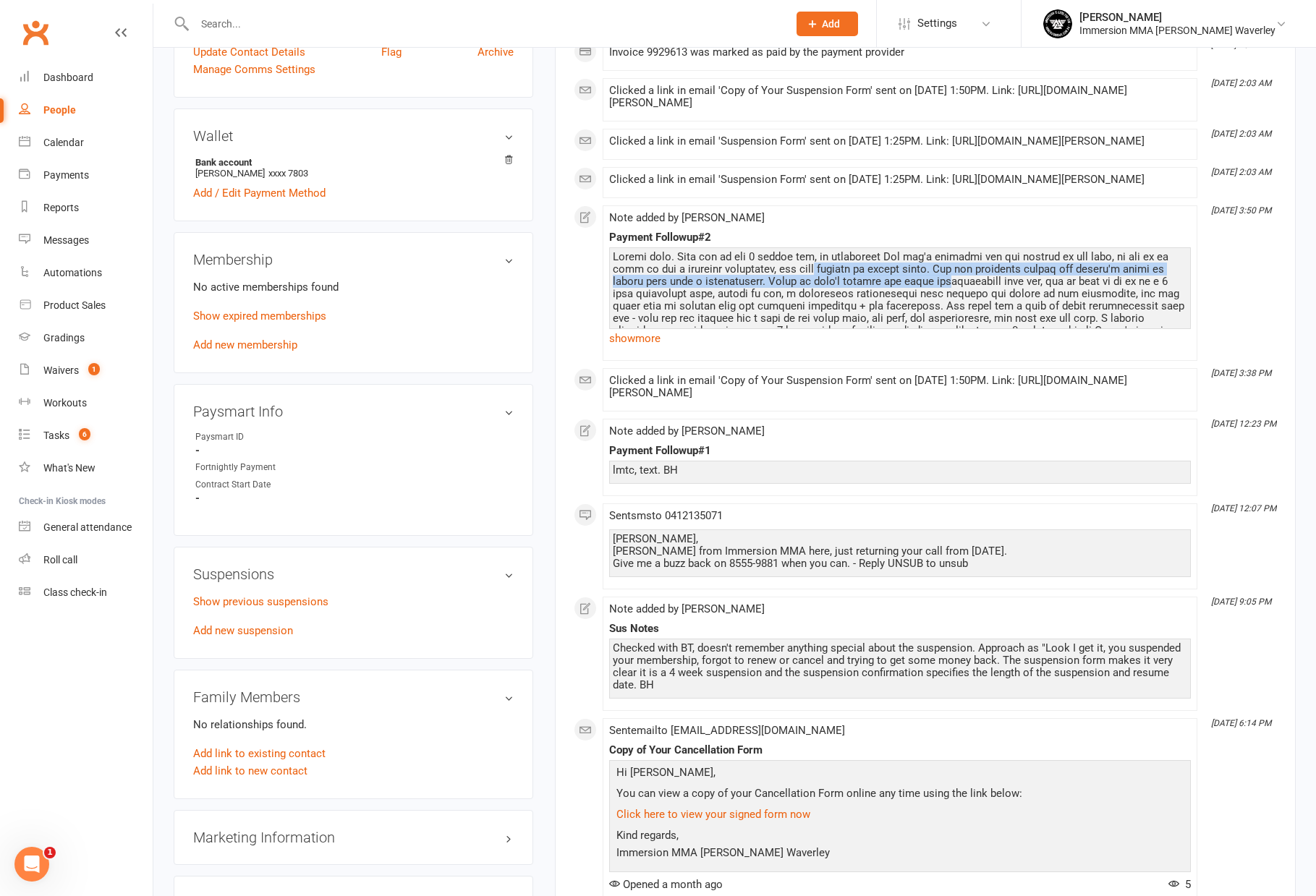
drag, startPoint x: 865, startPoint y: 333, endPoint x: 929, endPoint y: 350, distance: 66.2
click at [920, 349] on div at bounding box center [899, 312] width 574 height 123
click at [929, 350] on div at bounding box center [899, 312] width 574 height 123
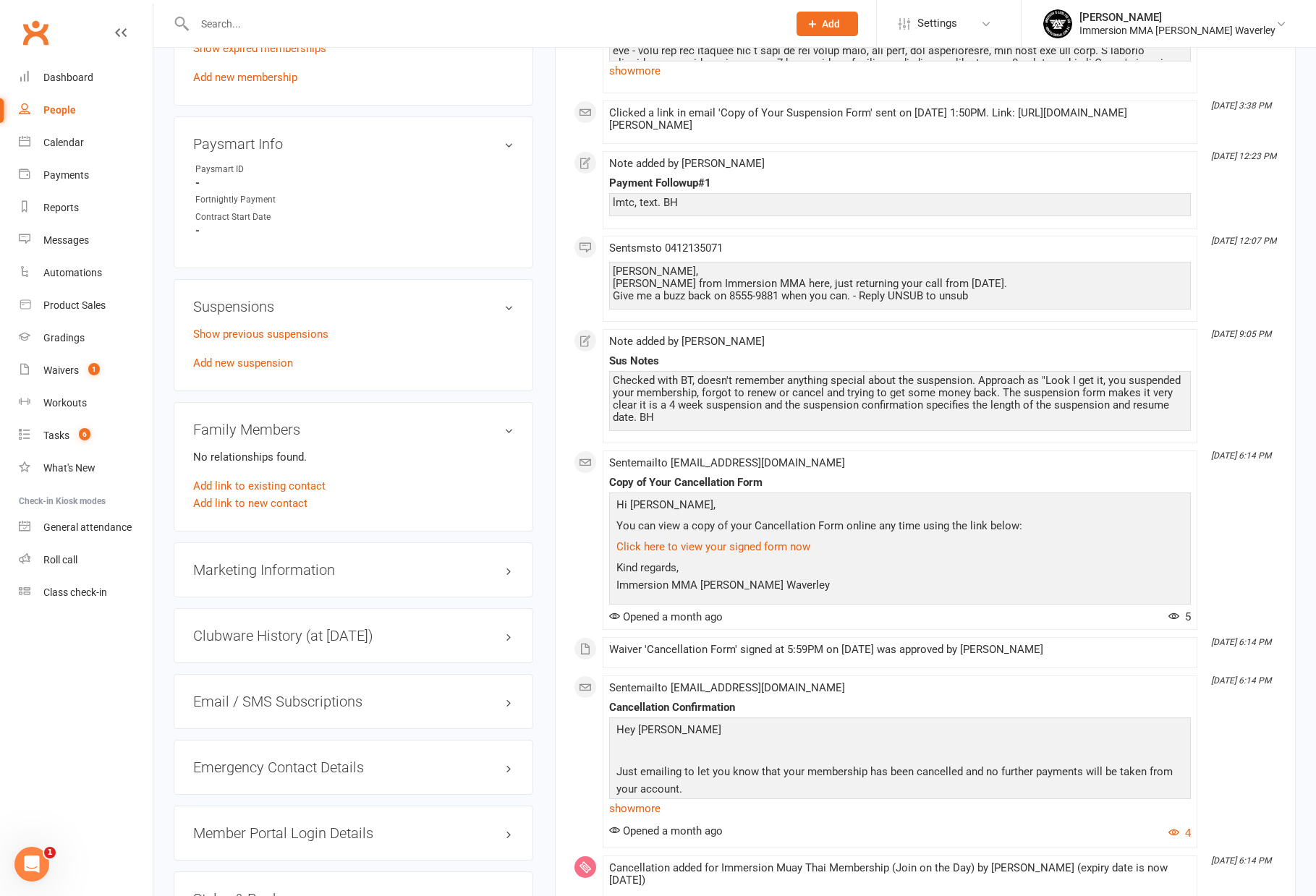
scroll to position [723, 0]
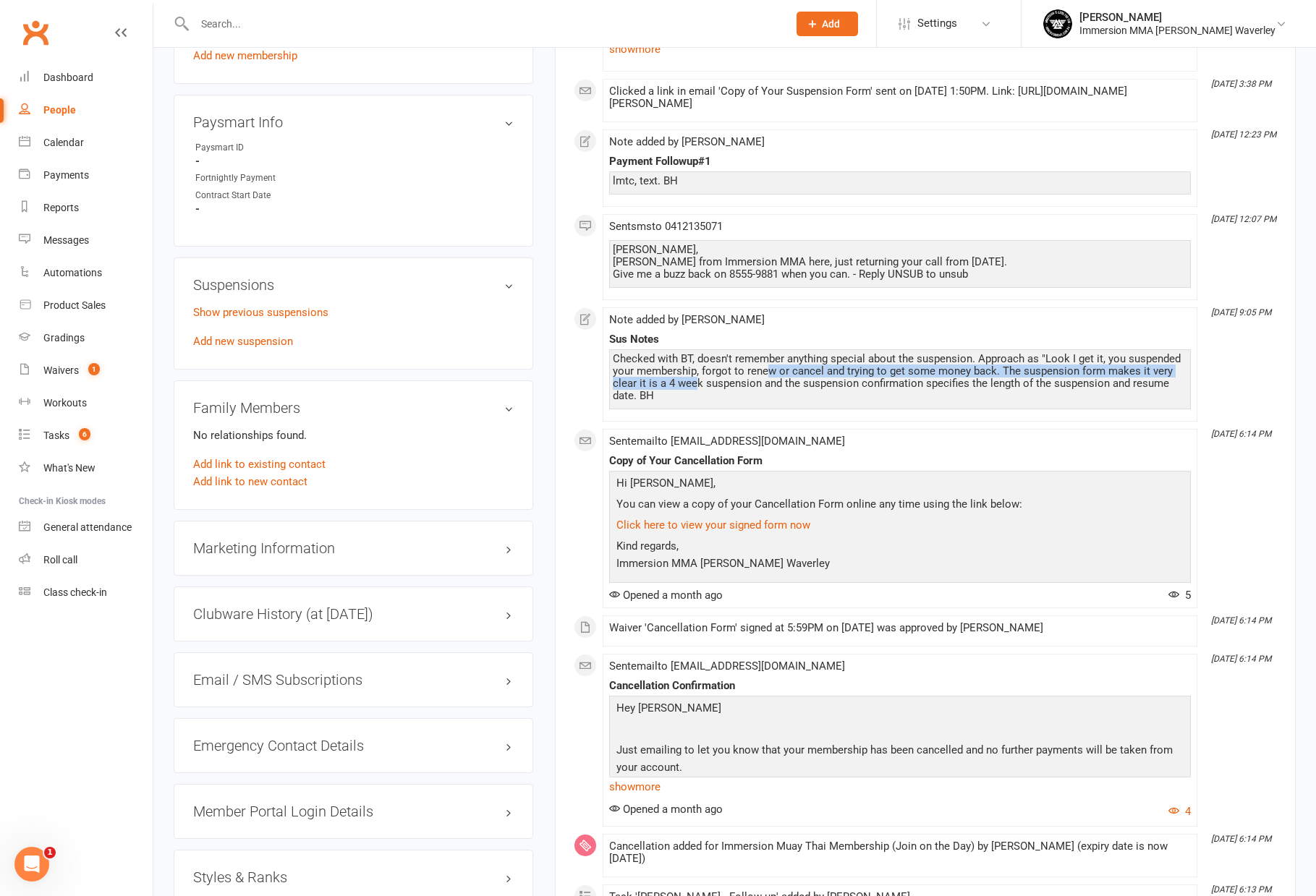
drag, startPoint x: 694, startPoint y: 454, endPoint x: 771, endPoint y: 451, distance: 77.1
click at [771, 402] on div "Checked with BT, doesn't remember anything special about the suspension. Approa…" at bounding box center [899, 377] width 574 height 49
click at [792, 402] on div "Checked with BT, doesn't remember anything special about the suspension. Approa…" at bounding box center [899, 377] width 574 height 49
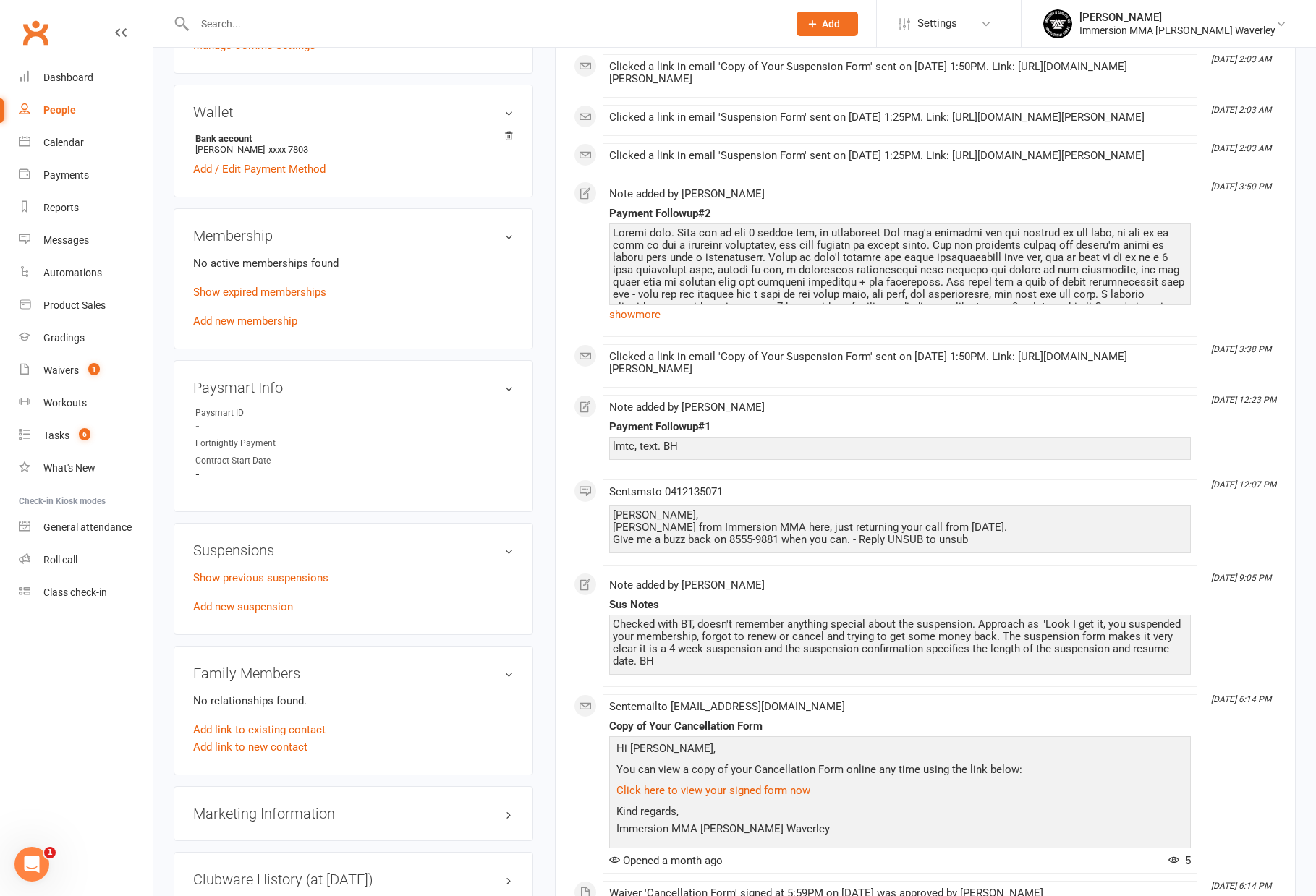
scroll to position [0, 0]
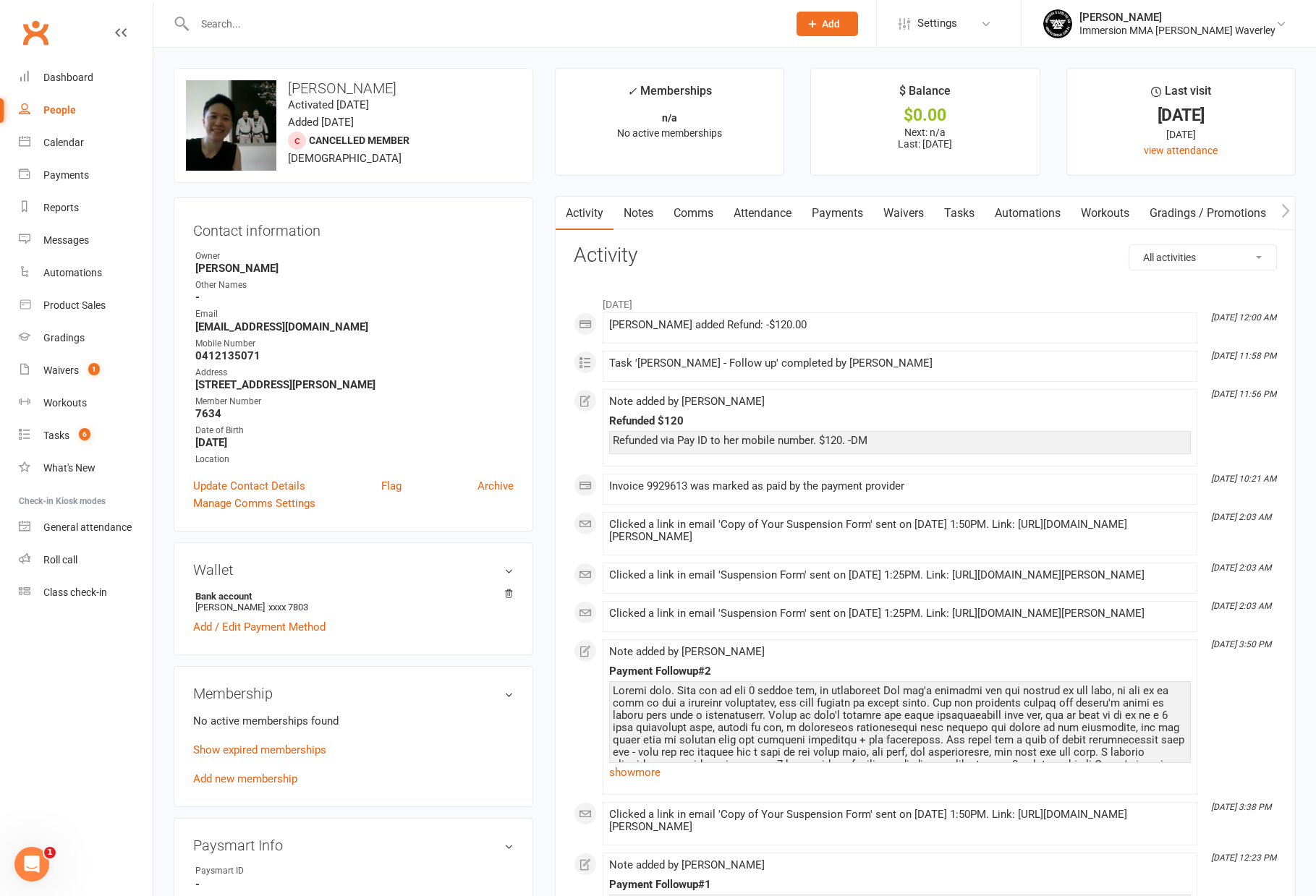
click at [845, 215] on link "Payments" at bounding box center [837, 213] width 72 height 33
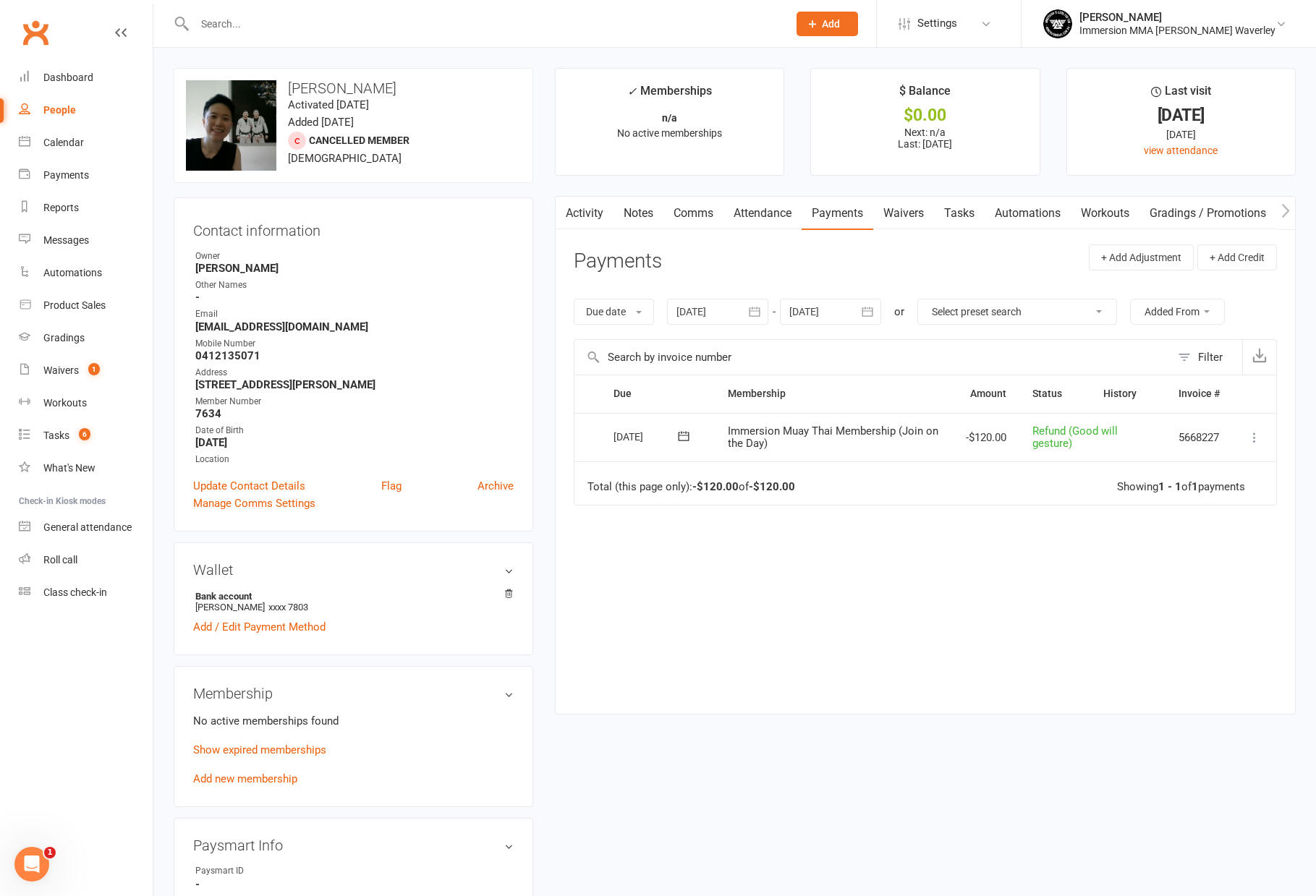
click at [896, 217] on link "Waivers" at bounding box center [904, 213] width 61 height 33
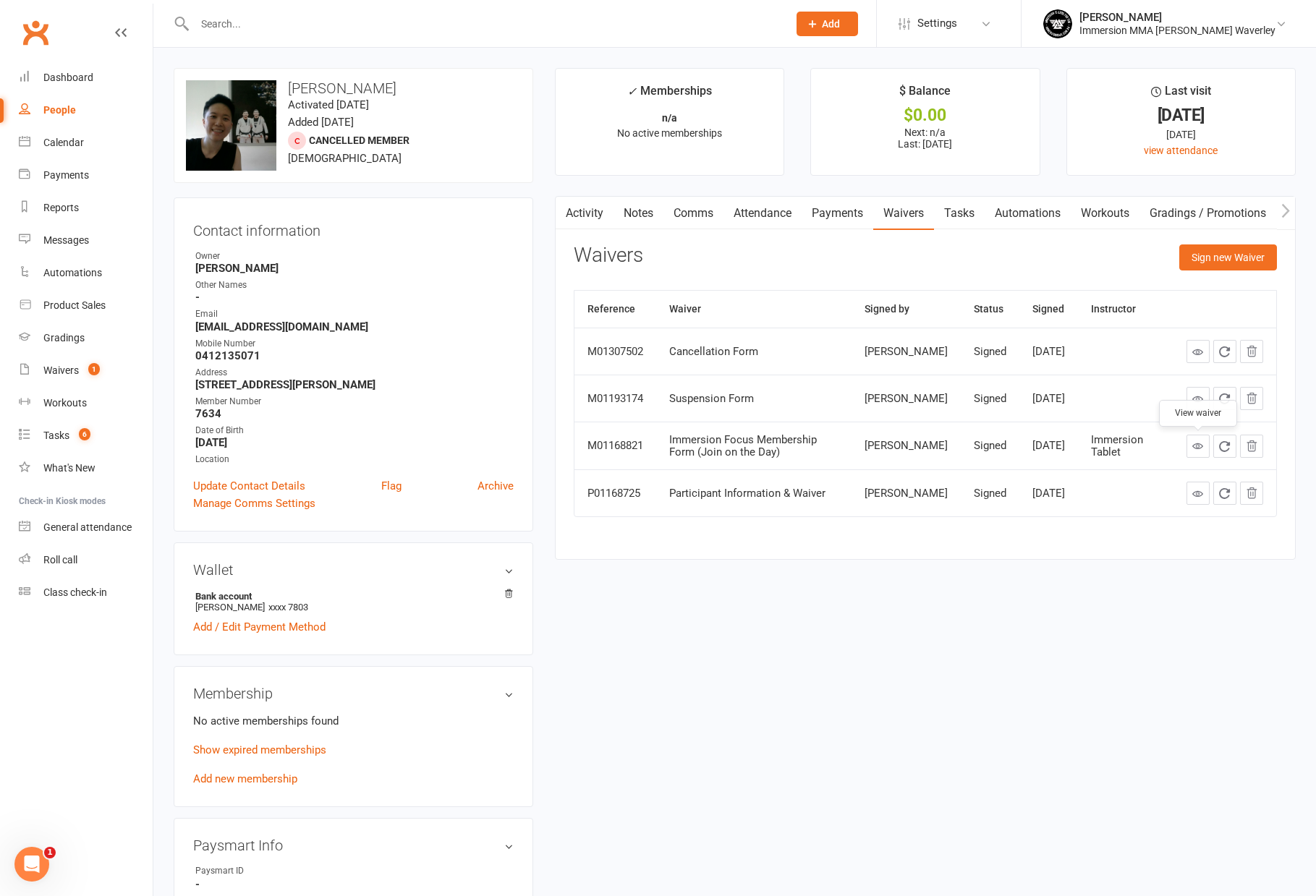
click at [1196, 451] on icon at bounding box center [1198, 445] width 11 height 11
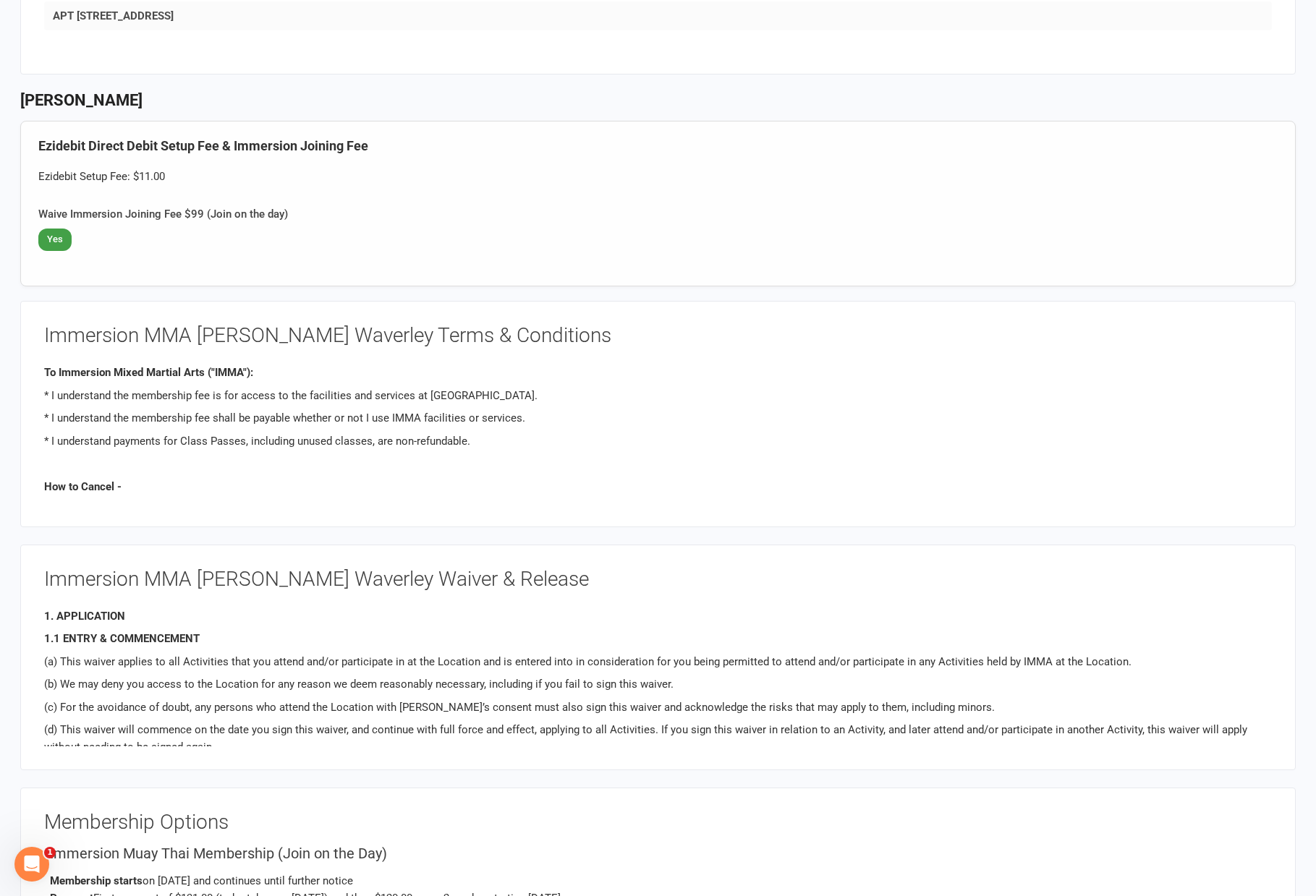
scroll to position [868, 0]
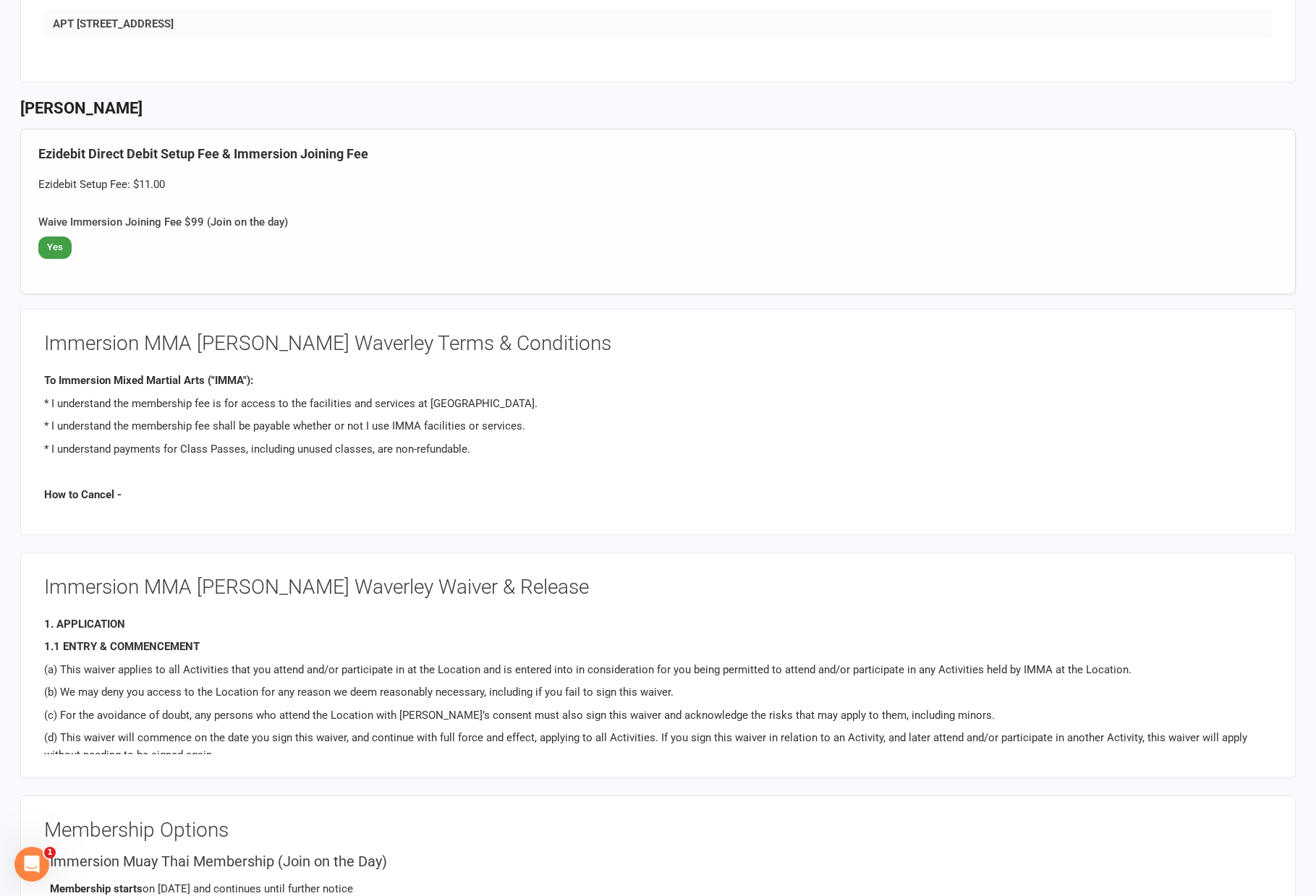
click at [536, 419] on p "* I understand the membership fee shall be payable whether or not I use IMMA fa…" at bounding box center [658, 425] width 1227 height 17
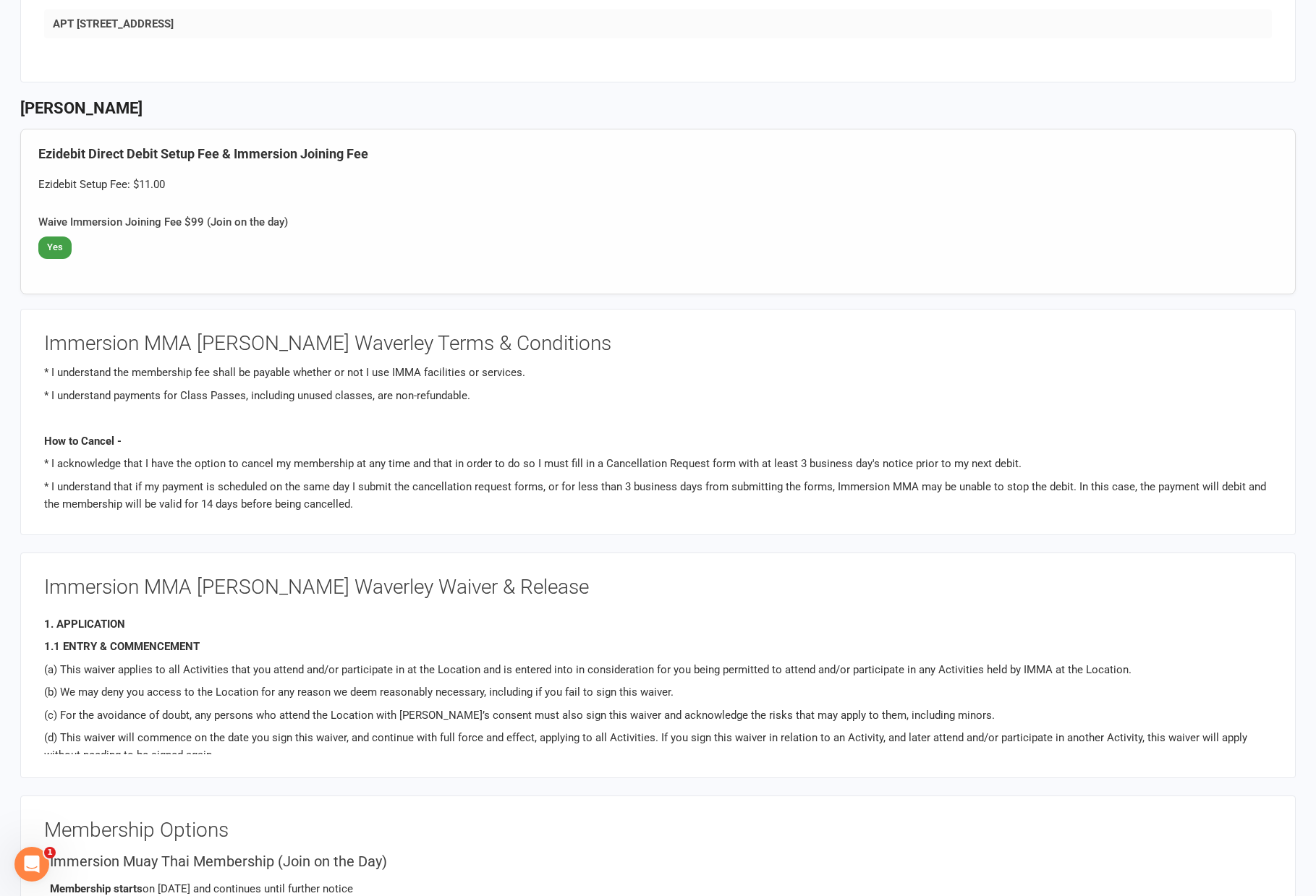
scroll to position [0, 0]
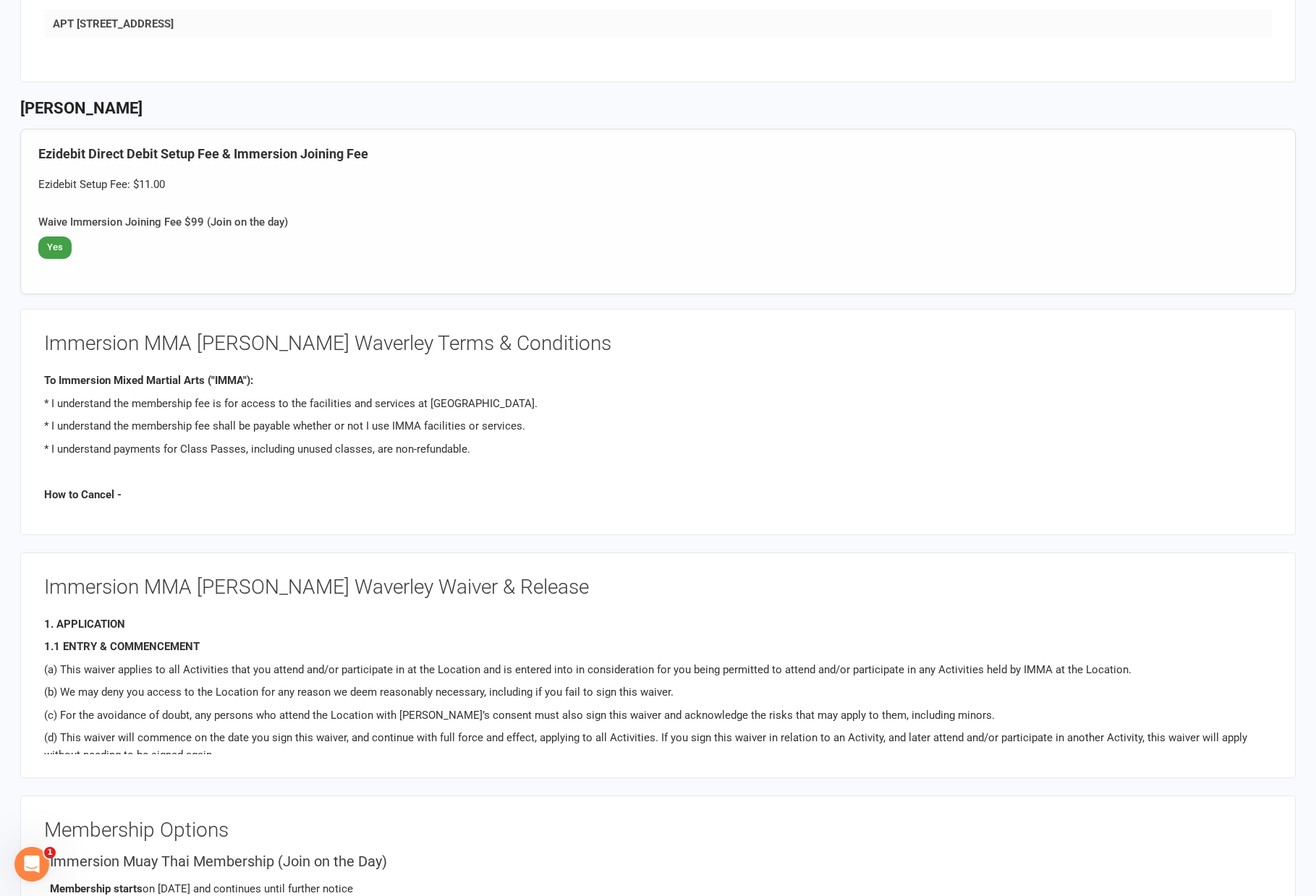
drag, startPoint x: 539, startPoint y: 426, endPoint x: 39, endPoint y: 382, distance: 501.9
click at [39, 382] on div "Immersion MMA Glen Waverley Terms & Conditions To Immersion Mixed Martial Arts …" at bounding box center [658, 422] width 1275 height 226
copy div "To Immersion Mixed Martial Arts ("IMMA"): * I understand the membership fee is …"
click at [57, 381] on b "To Immersion Mixed Martial Arts ("IMMA"):" at bounding box center [149, 380] width 209 height 13
drag, startPoint x: 38, startPoint y: 383, endPoint x: 533, endPoint y: 426, distance: 496.9
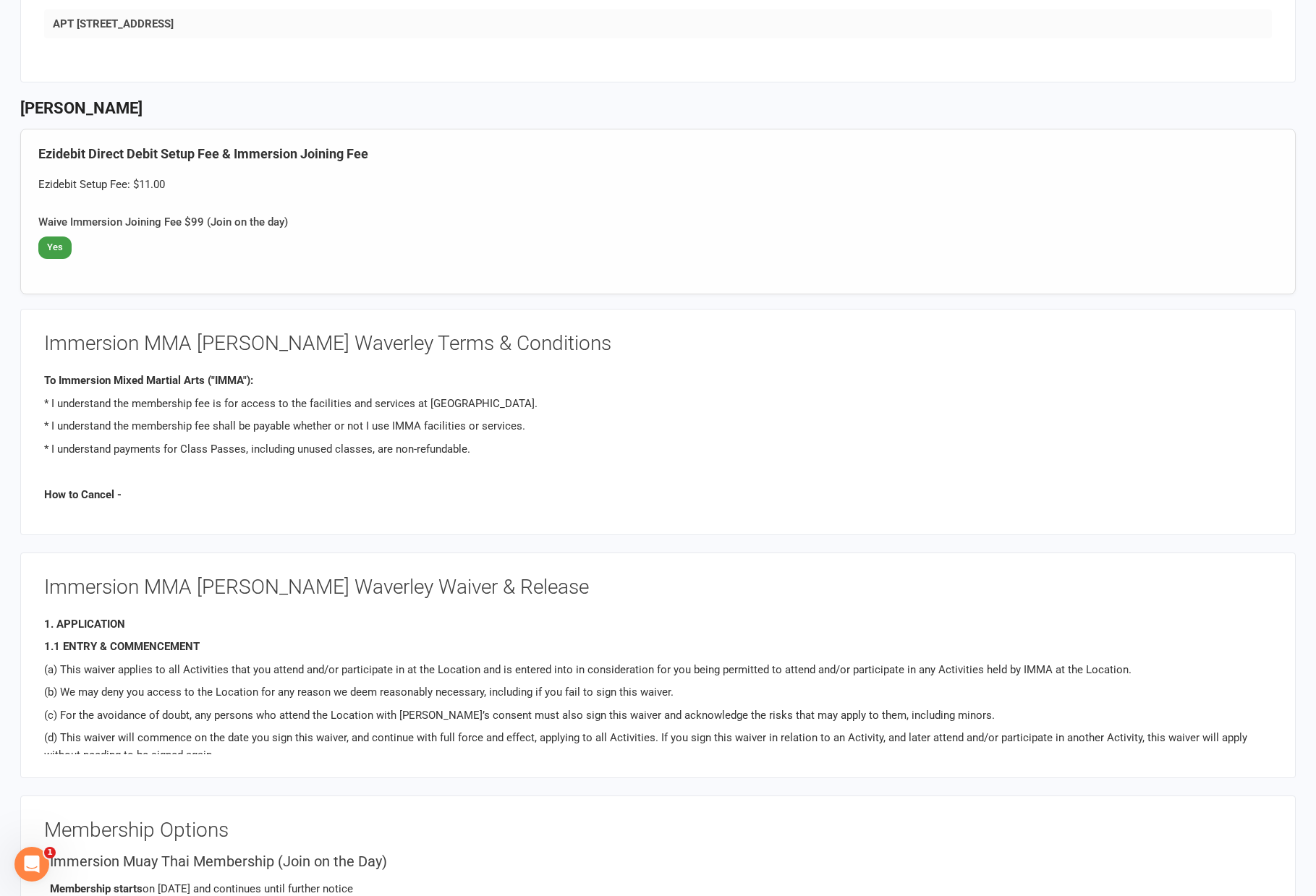
click at [533, 426] on div "Immersion MMA Glen Waverley Terms & Conditions To Immersion Mixed Martial Arts …" at bounding box center [658, 422] width 1275 height 226
copy div "To Immersion Mixed Martial Arts ("IMMA"): * I understand the membership fee is …"
click at [577, 419] on p "* I understand the membership fee shall be payable whether or not I use IMMA fa…" at bounding box center [658, 425] width 1227 height 17
drag, startPoint x: 575, startPoint y: 430, endPoint x: 43, endPoint y: 398, distance: 533.0
click at [43, 398] on div "Immersion MMA Glen Waverley Terms & Conditions To Immersion Mixed Martial Arts …" at bounding box center [658, 422] width 1275 height 226
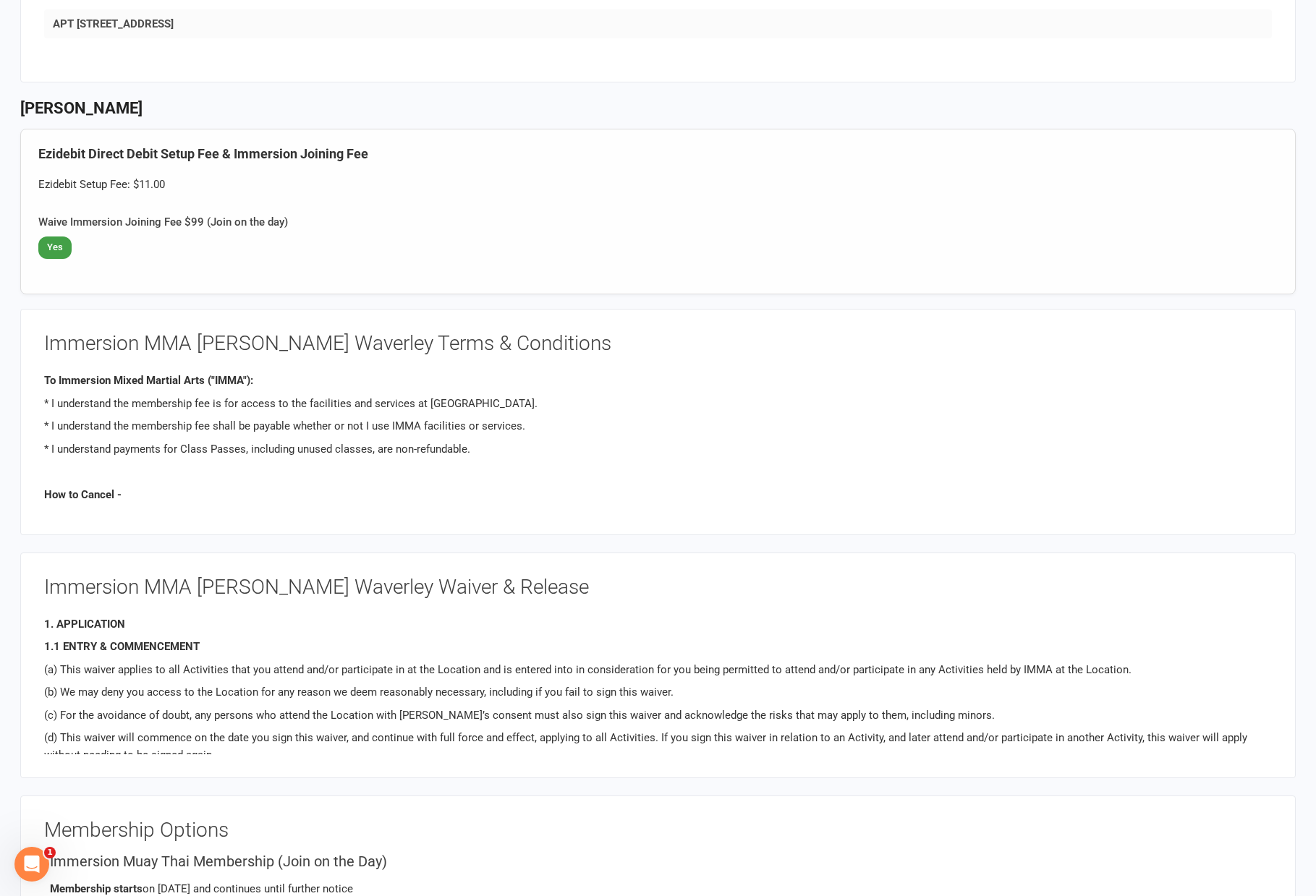
copy div "* I understand the membership fee is for access to the facilities and services …"
click at [746, 439] on div "To Immersion Mixed Martial Arts ("IMMA"): * I understand the membership fee is …" at bounding box center [658, 439] width 1227 height 145
drag, startPoint x: 562, startPoint y: 420, endPoint x: 35, endPoint y: 407, distance: 527.2
click at [35, 407] on div "Immersion MMA Glen Waverley Terms & Conditions To Immersion Mixed Martial Arts …" at bounding box center [658, 422] width 1275 height 226
copy div "* I understand the membership fee is for access to the facilities and services …"
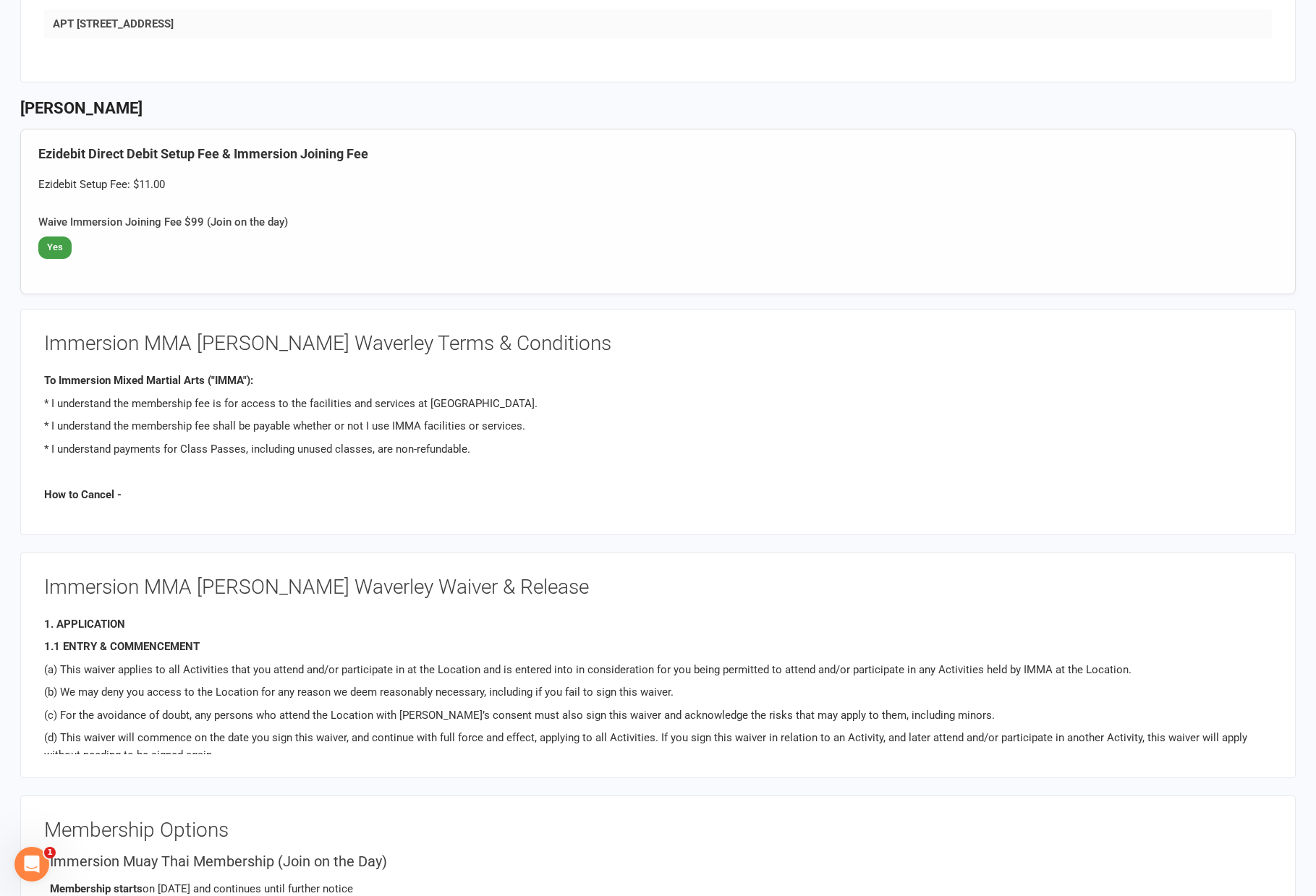
drag, startPoint x: 775, startPoint y: 411, endPoint x: 783, endPoint y: 414, distance: 8.5
click at [775, 411] on p "* I understand the membership fee is for access to the facilities and services …" at bounding box center [658, 403] width 1227 height 17
drag, startPoint x: 746, startPoint y: 75, endPoint x: 743, endPoint y: 69, distance: 6.7
